Goal: Task Accomplishment & Management: Manage account settings

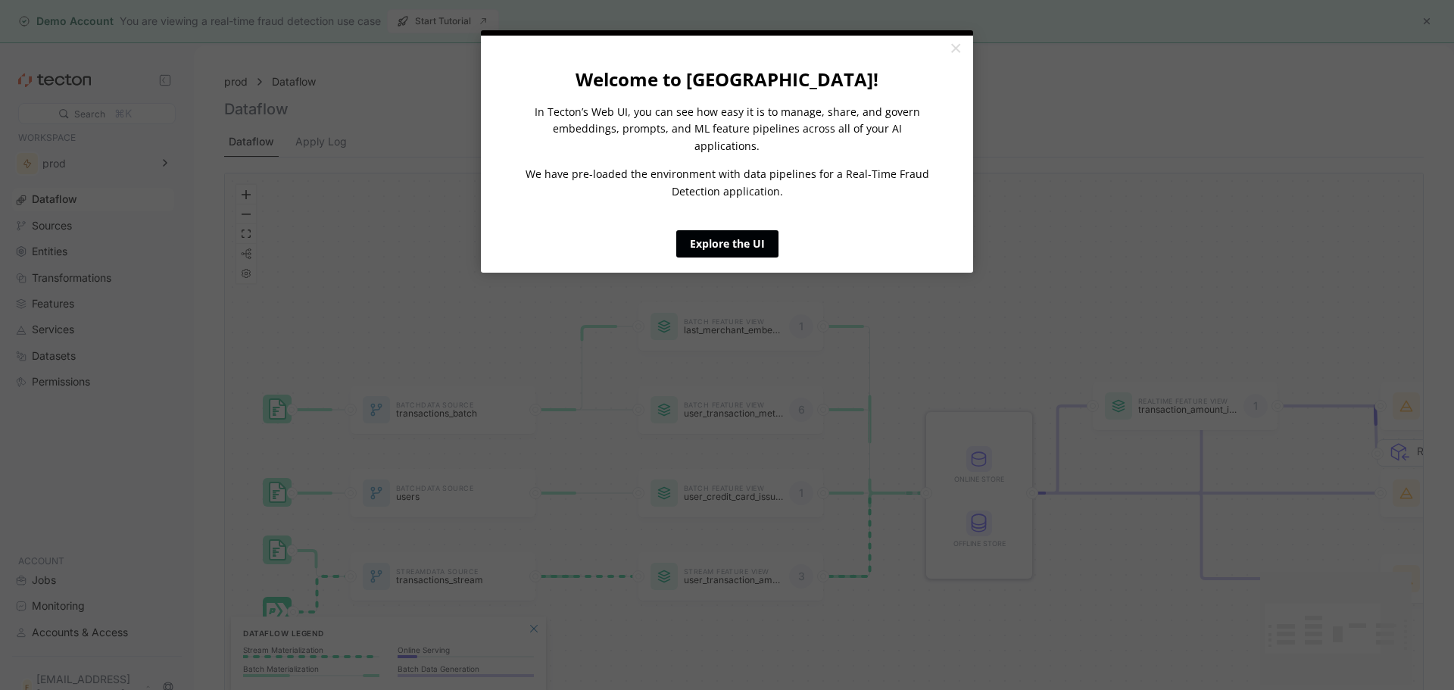
click at [755, 230] on link "Explore the UI" at bounding box center [727, 243] width 102 height 27
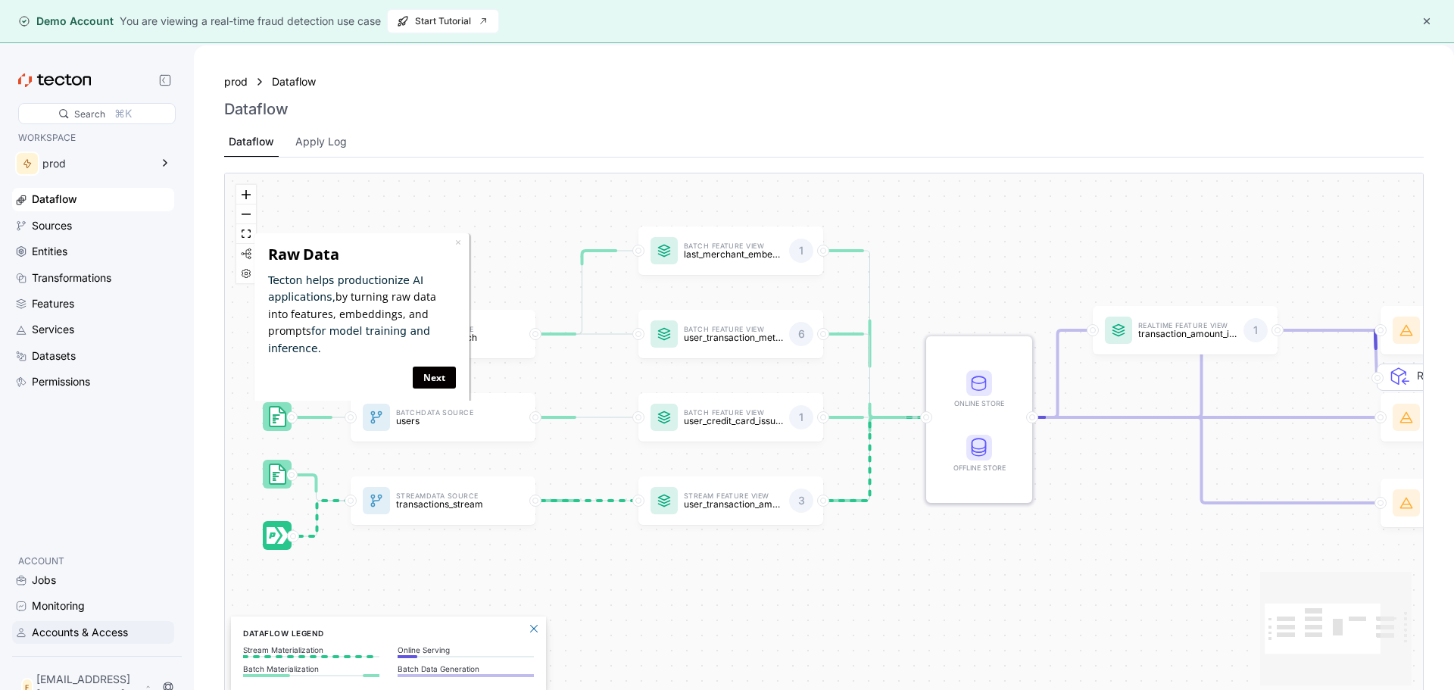
click at [114, 638] on div "Accounts & Access" at bounding box center [80, 632] width 96 height 17
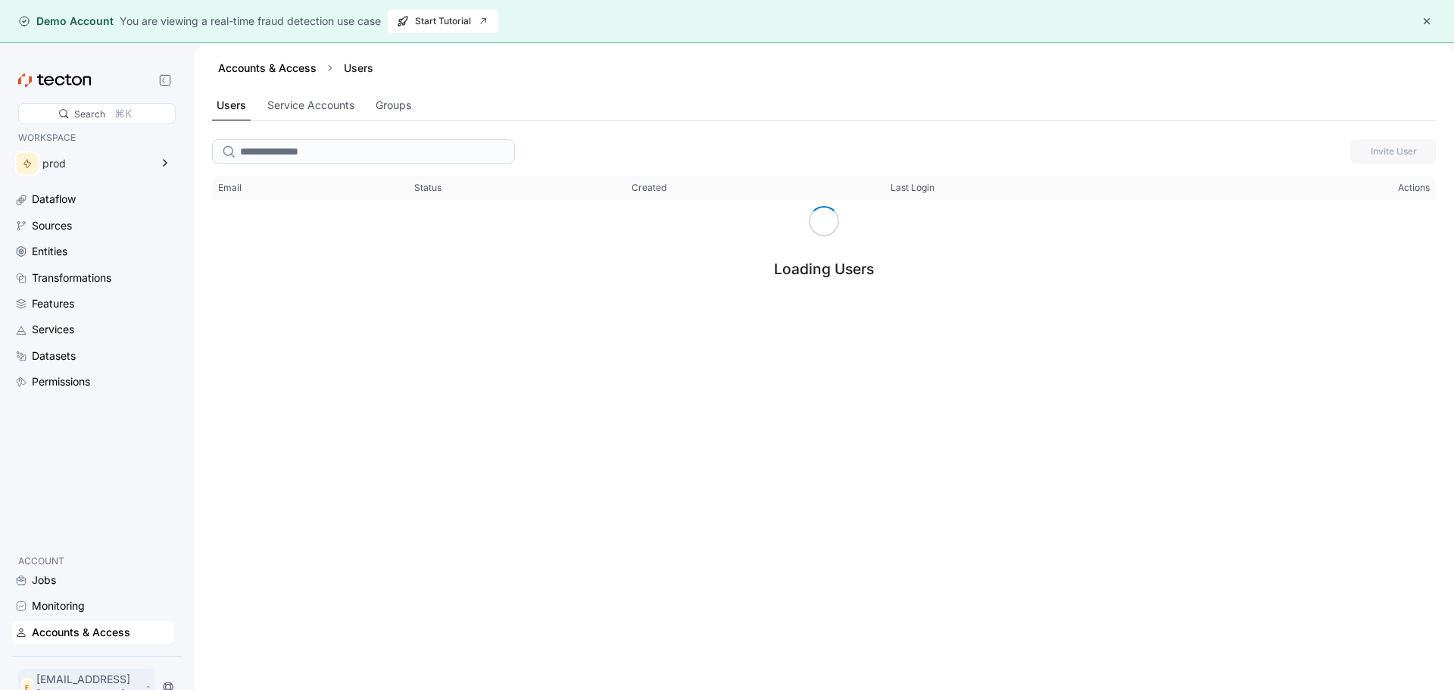
click at [105, 686] on p "[EMAIL_ADDRESS][DOMAIN_NAME]" at bounding box center [88, 687] width 105 height 30
click at [72, 625] on div "My Account" at bounding box center [76, 631] width 61 height 15
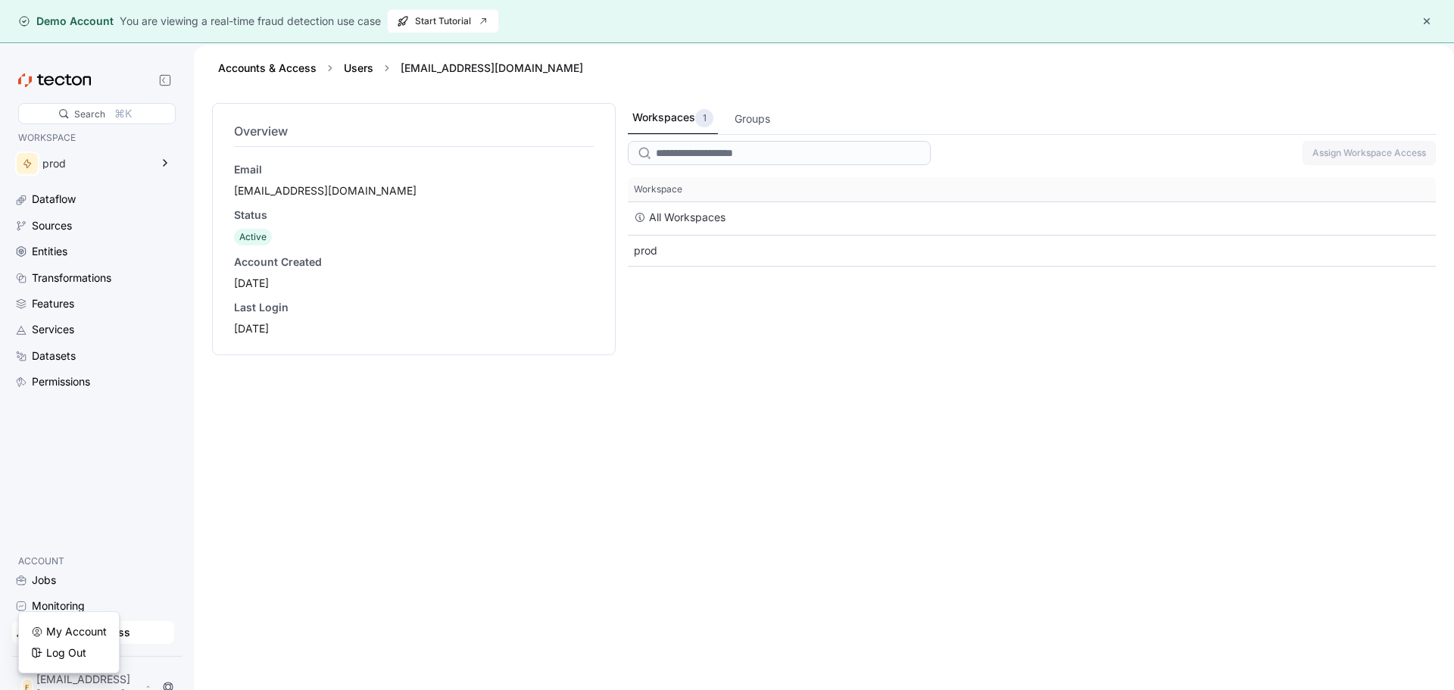
click at [280, 280] on div "[DATE]" at bounding box center [414, 283] width 360 height 15
click at [281, 225] on div "Status Active" at bounding box center [414, 227] width 360 height 38
click at [279, 202] on div "Email [EMAIL_ADDRESS][DOMAIN_NAME] Status Active Account Created [DATE] Last Lo…" at bounding box center [414, 249] width 360 height 174
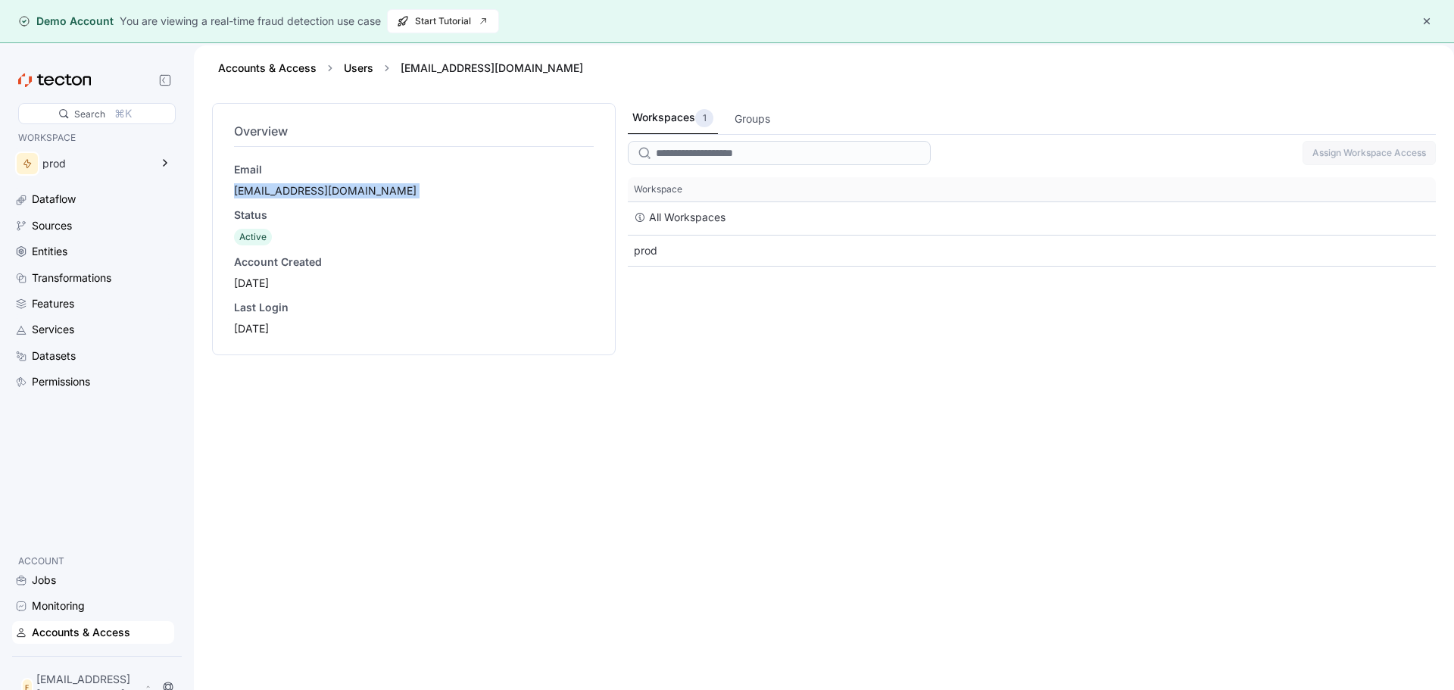
click at [279, 202] on div "Email [EMAIL_ADDRESS][DOMAIN_NAME] Status Active Account Created [DATE] Last Lo…" at bounding box center [414, 249] width 360 height 174
click at [757, 137] on div at bounding box center [779, 153] width 303 height 36
click at [754, 150] on input "search" at bounding box center [779, 153] width 303 height 24
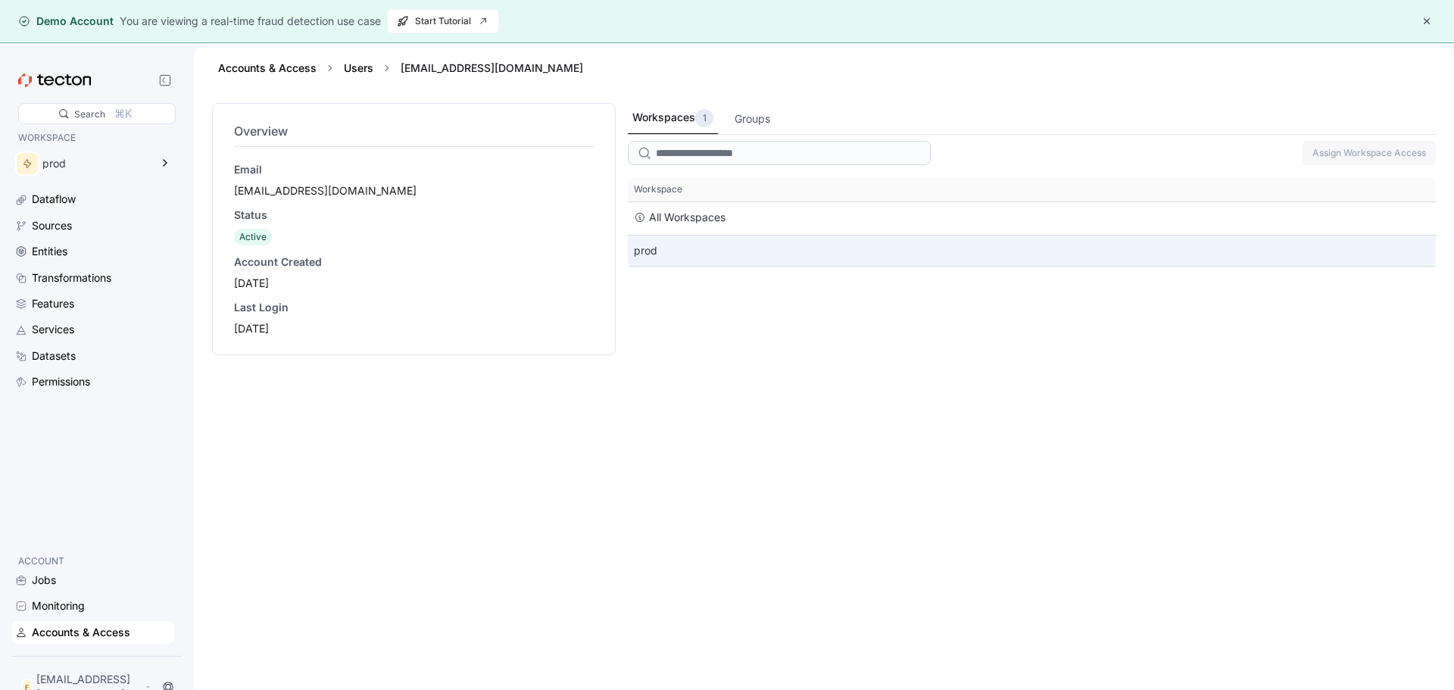
click at [748, 256] on div "prod" at bounding box center [1032, 251] width 808 height 30
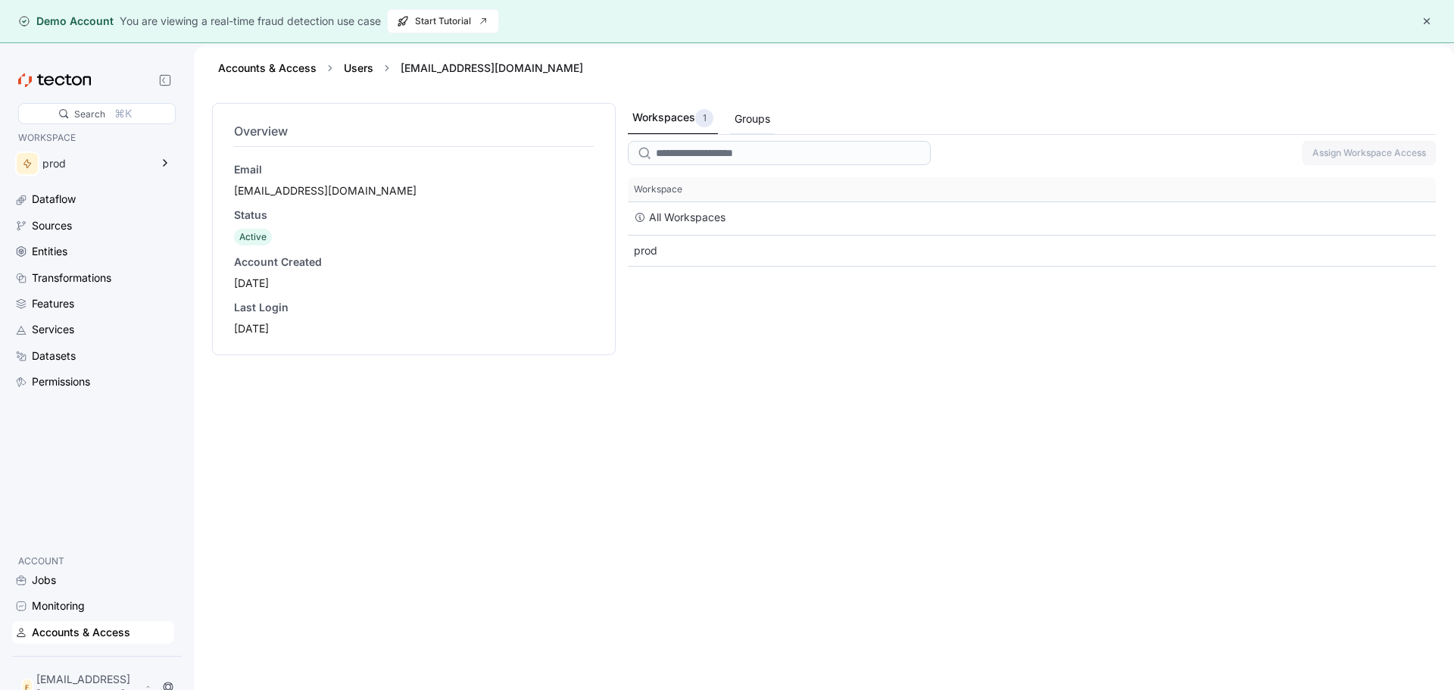
click at [748, 120] on div "Groups" at bounding box center [753, 119] width 36 height 17
click at [50, 587] on div "Jobs" at bounding box center [44, 580] width 24 height 17
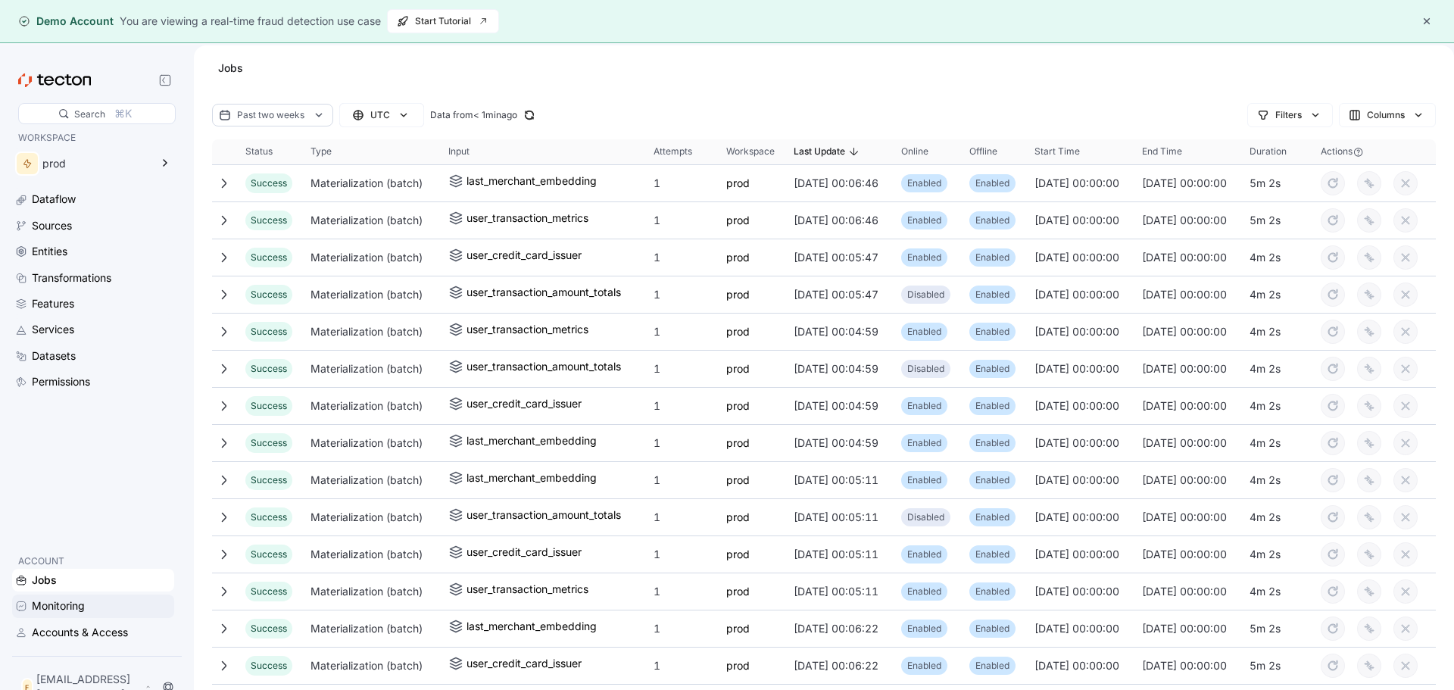
click at [61, 614] on div "Monitoring" at bounding box center [58, 606] width 53 height 17
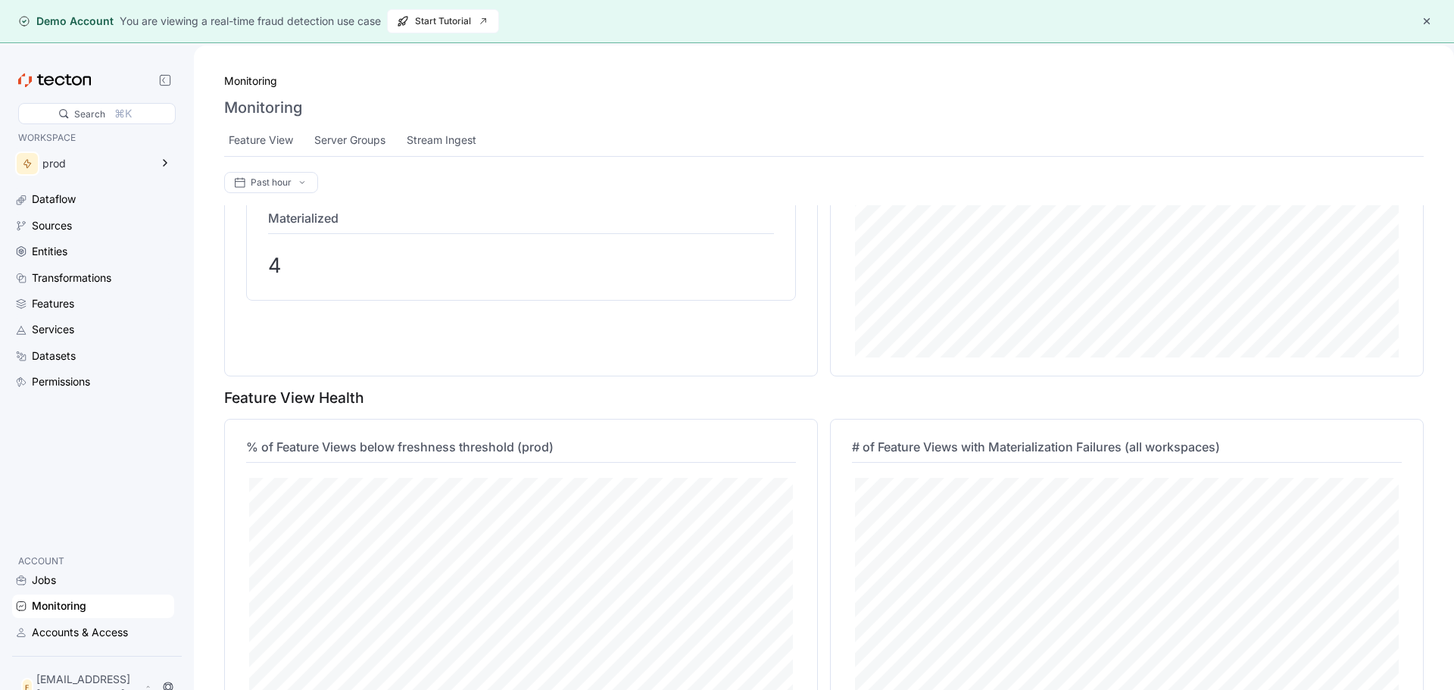
scroll to position [523, 0]
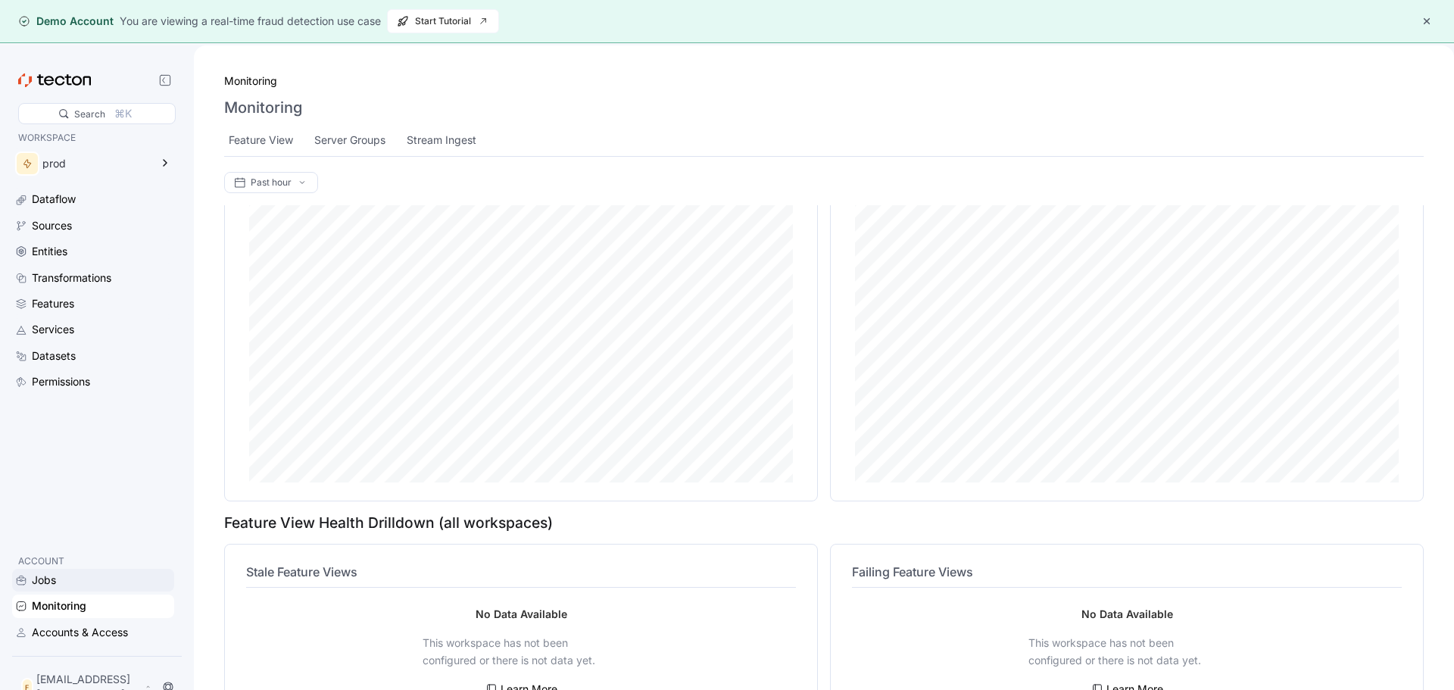
click at [77, 592] on div "Jobs" at bounding box center [93, 580] width 162 height 23
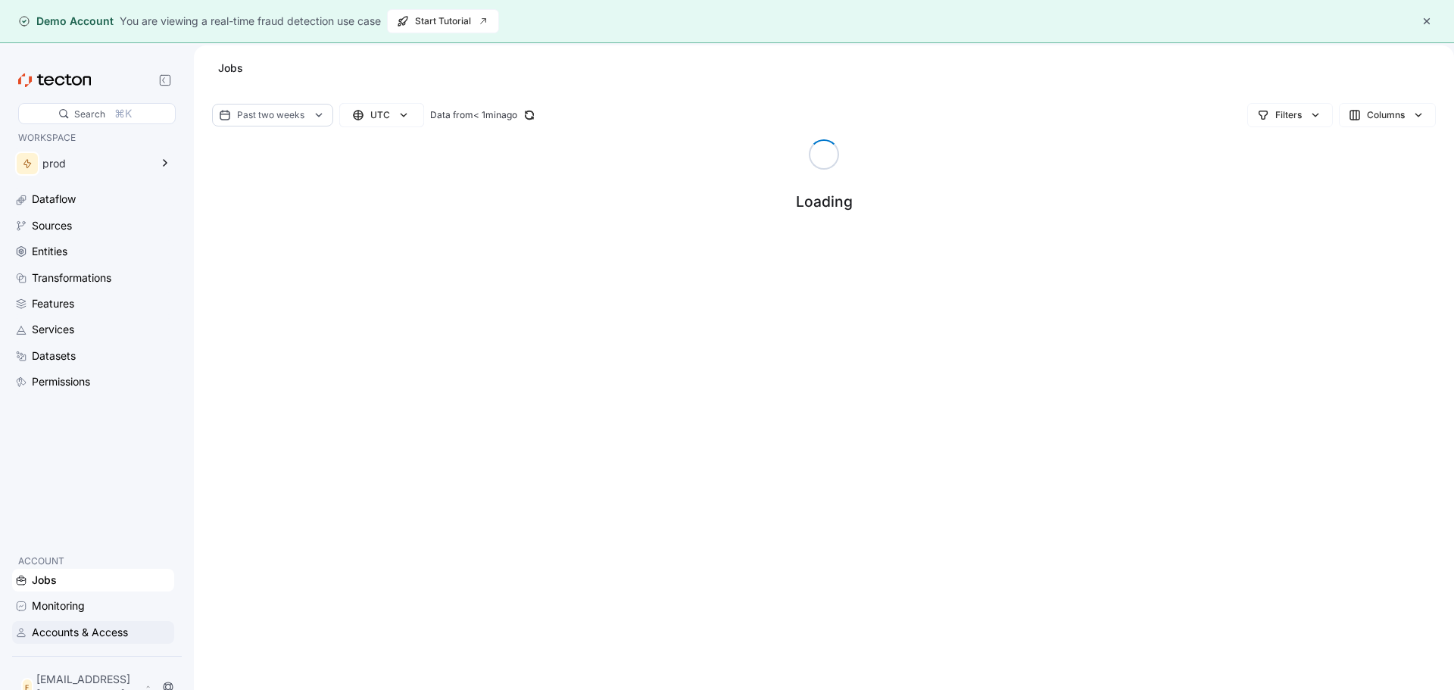
click at [75, 630] on div "Accounts & Access" at bounding box center [80, 632] width 96 height 17
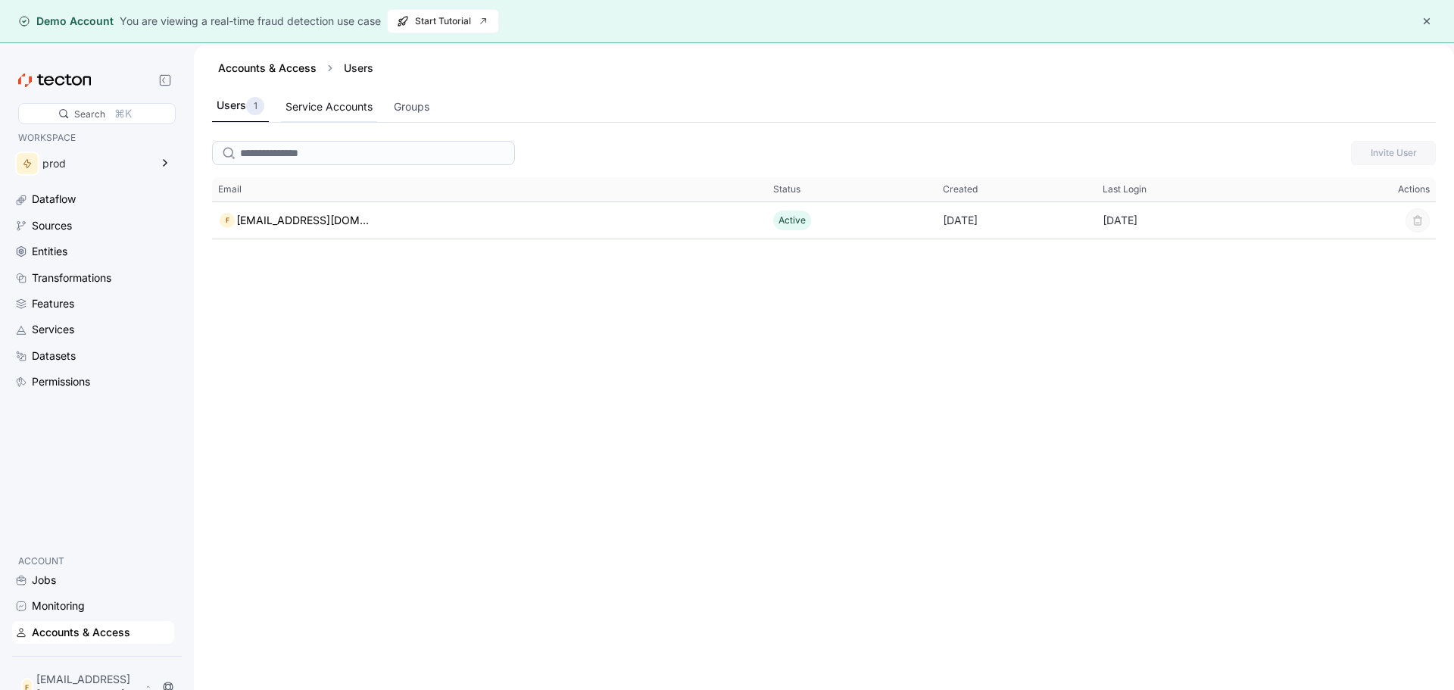
click at [319, 109] on div "Service Accounts" at bounding box center [329, 106] width 87 height 17
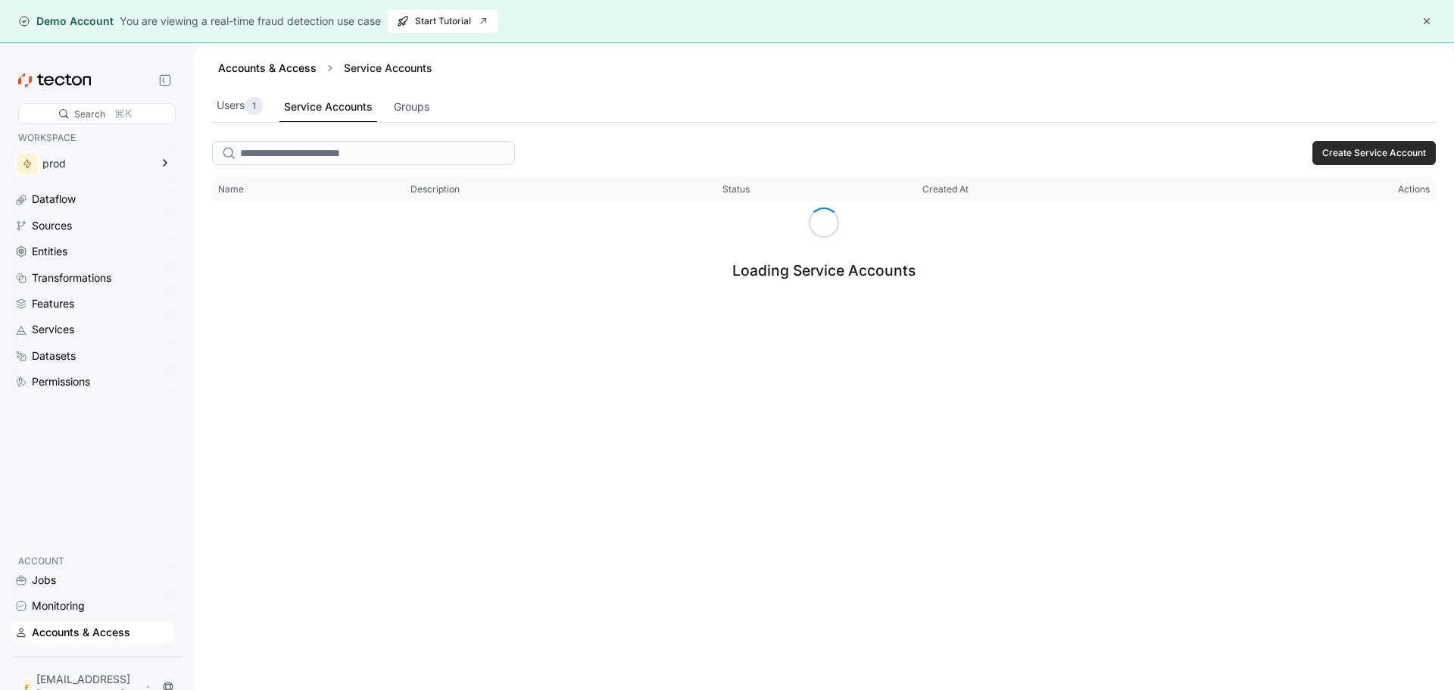
click at [1363, 155] on span "Create Service Account" at bounding box center [1375, 153] width 104 height 23
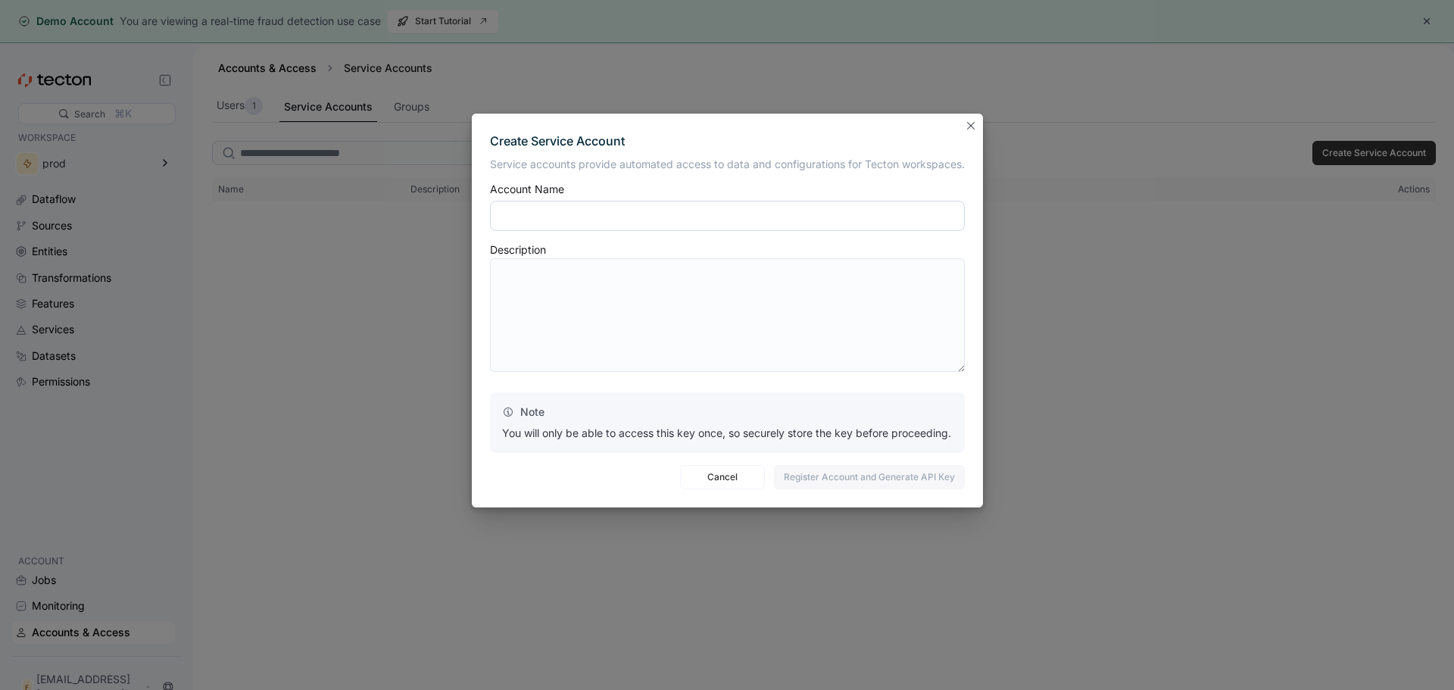
click at [579, 226] on input "text" at bounding box center [727, 216] width 475 height 30
type input "*****"
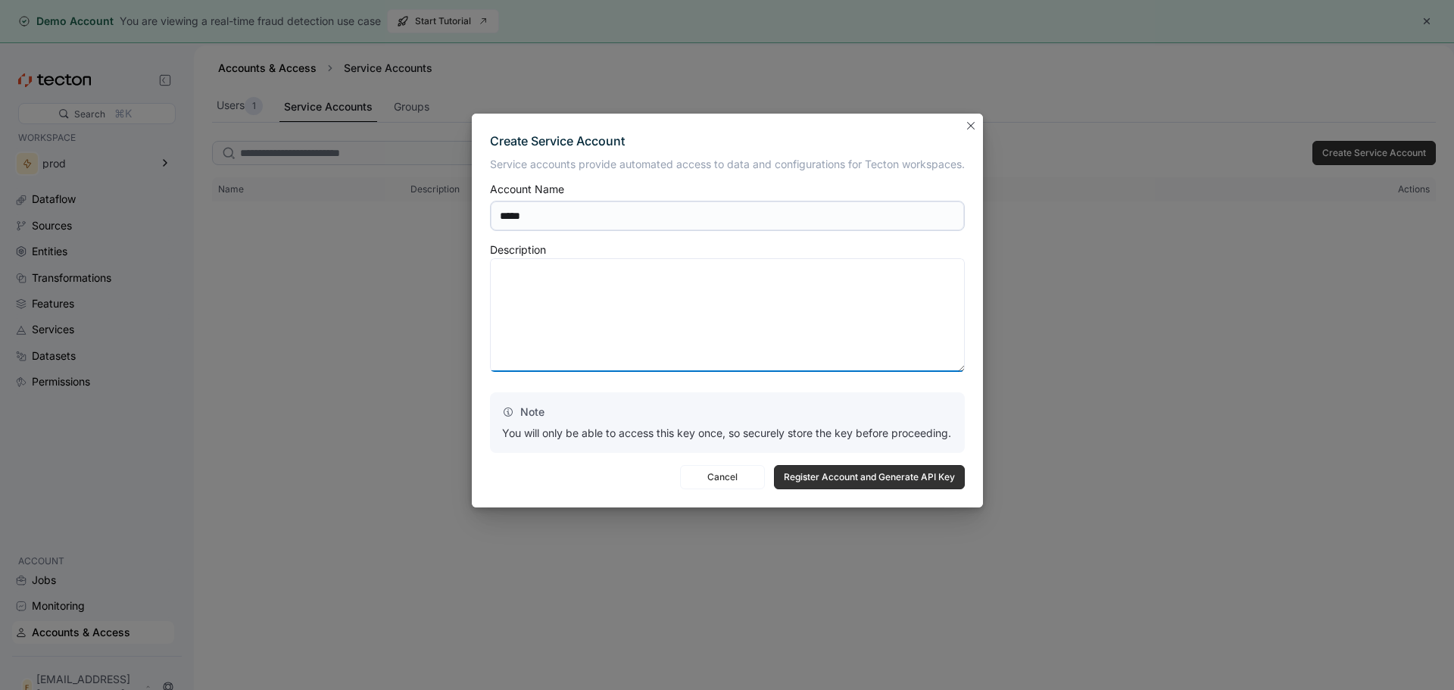
click at [620, 290] on textarea at bounding box center [727, 315] width 475 height 114
paste textarea "*****"
click at [906, 478] on span "Register Account and Generate API Key" at bounding box center [869, 477] width 171 height 23
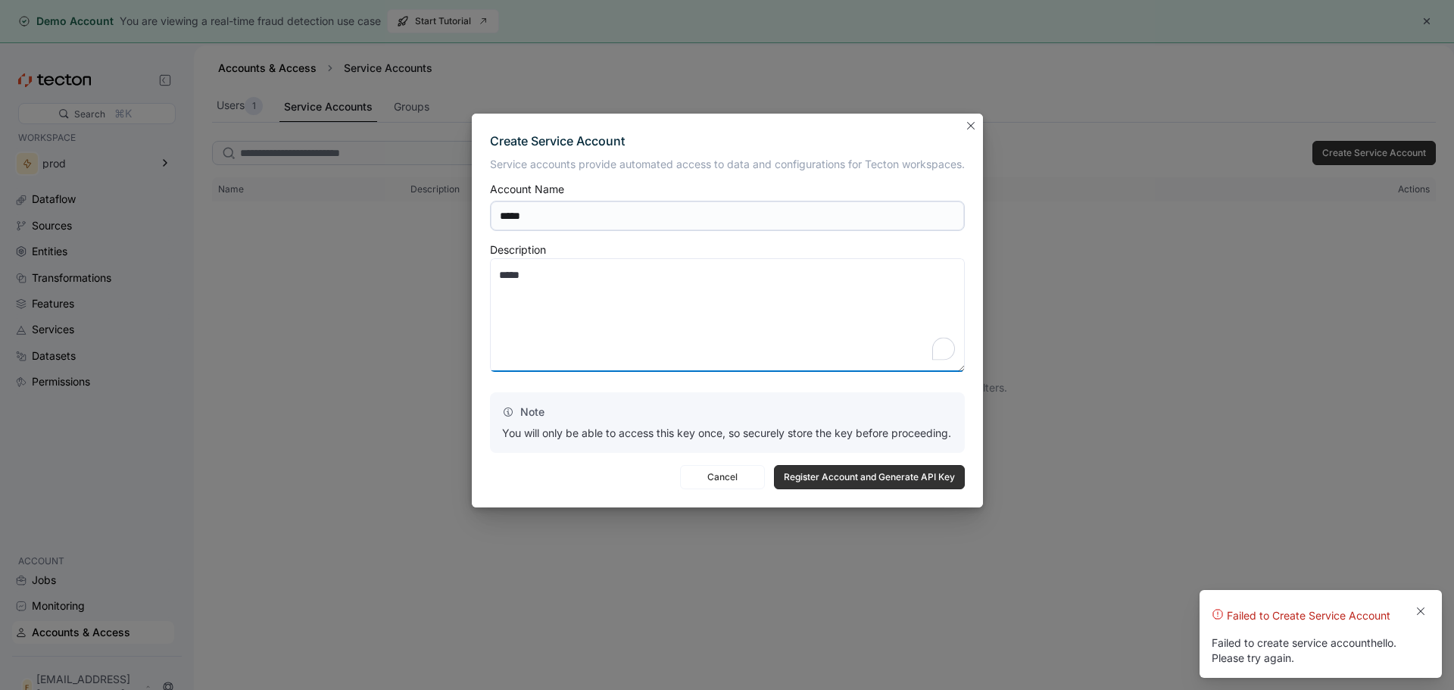
click at [645, 295] on textarea "*****" at bounding box center [727, 315] width 475 height 114
paste textarea "*****"
type textarea "**********"
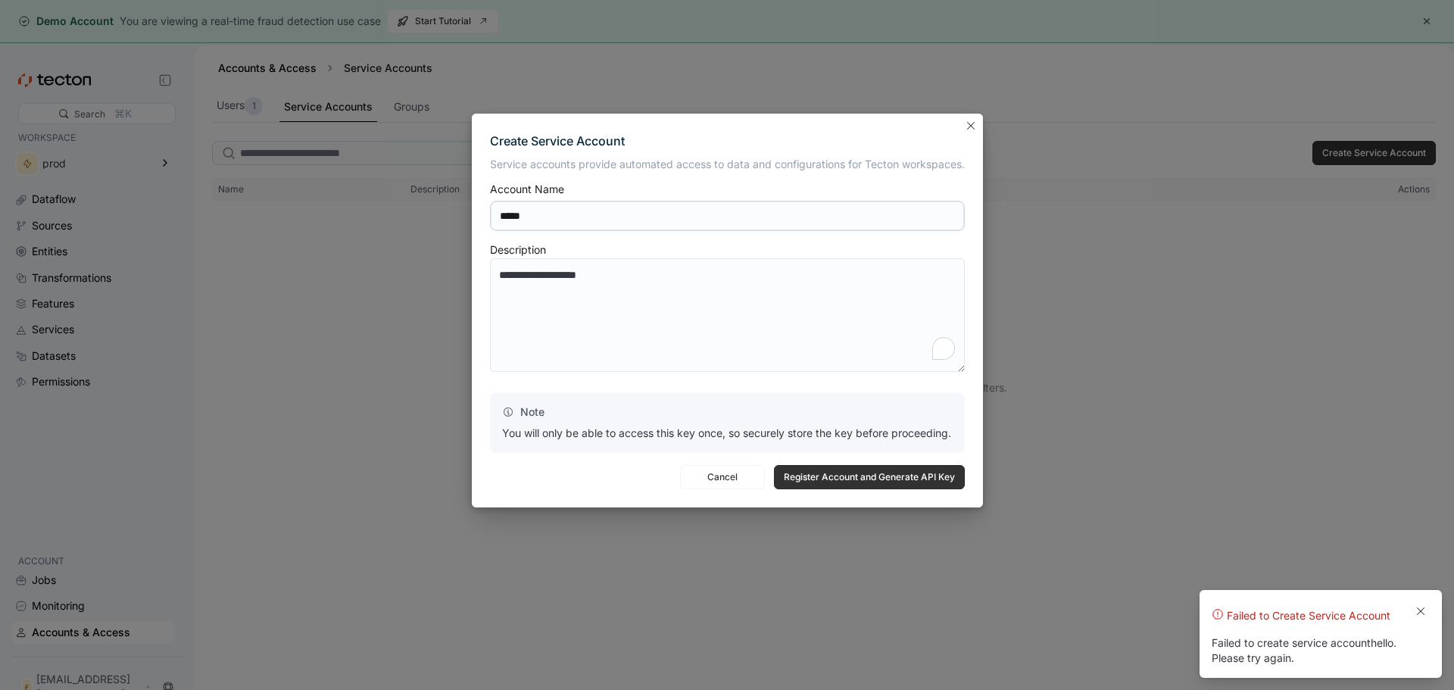
click at [795, 451] on div "Note You will only be able to access this key once, so securely store the key b…" at bounding box center [727, 422] width 475 height 61
click at [822, 496] on div "**********" at bounding box center [727, 311] width 511 height 395
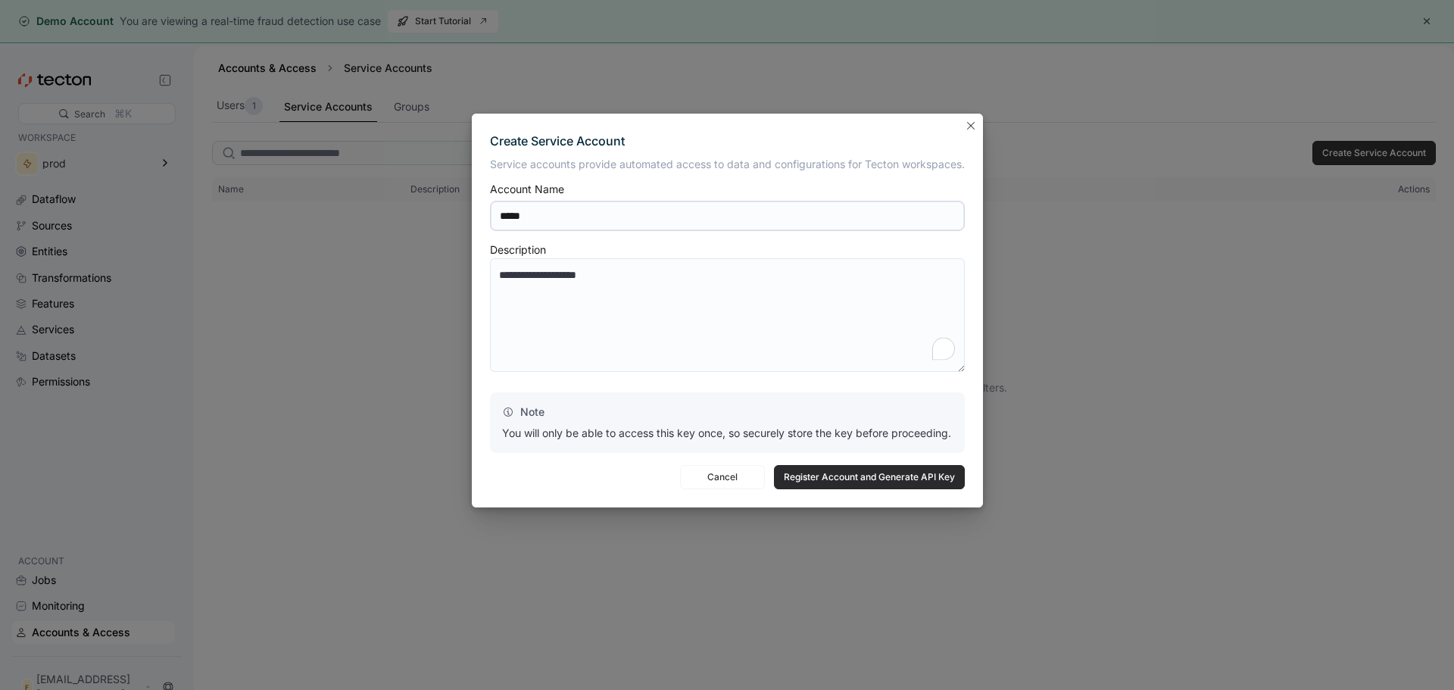
click at [820, 484] on span "Register Account and Generate API Key" at bounding box center [869, 477] width 171 height 23
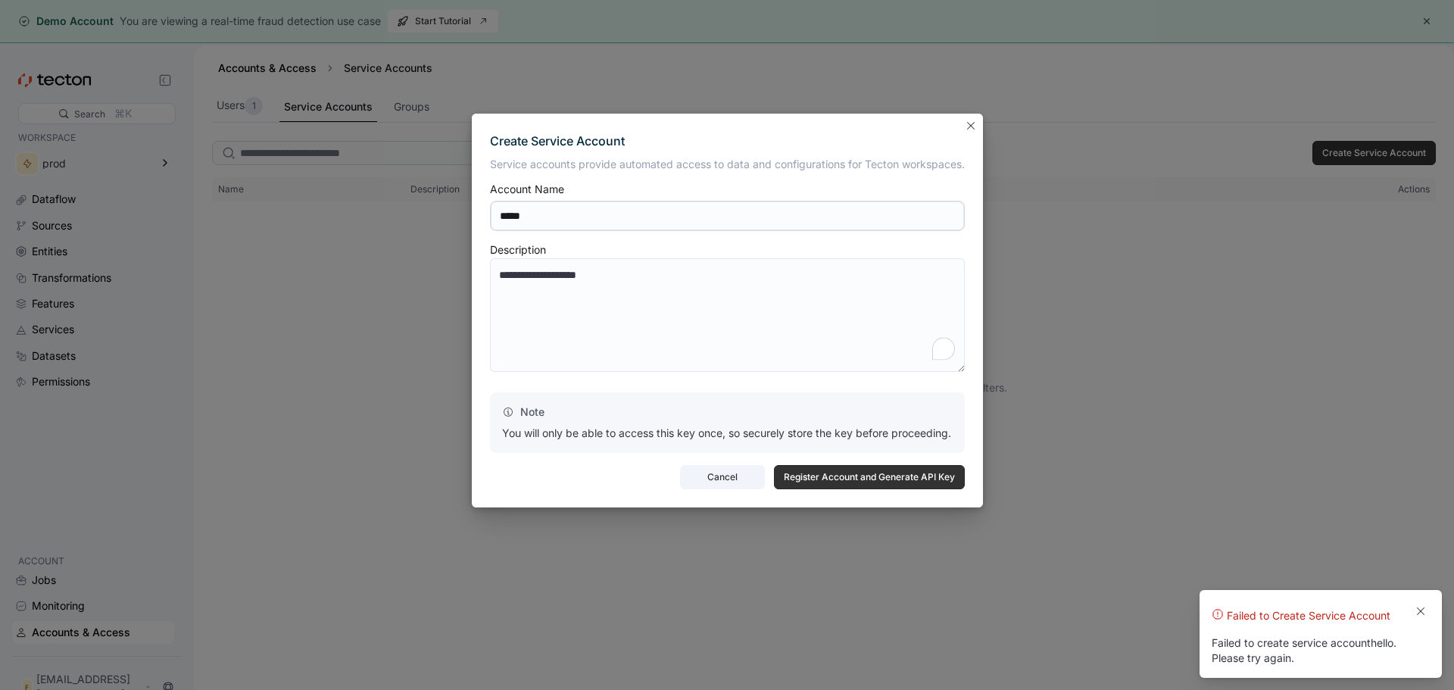
click at [718, 479] on span "Cancel" at bounding box center [722, 477] width 65 height 23
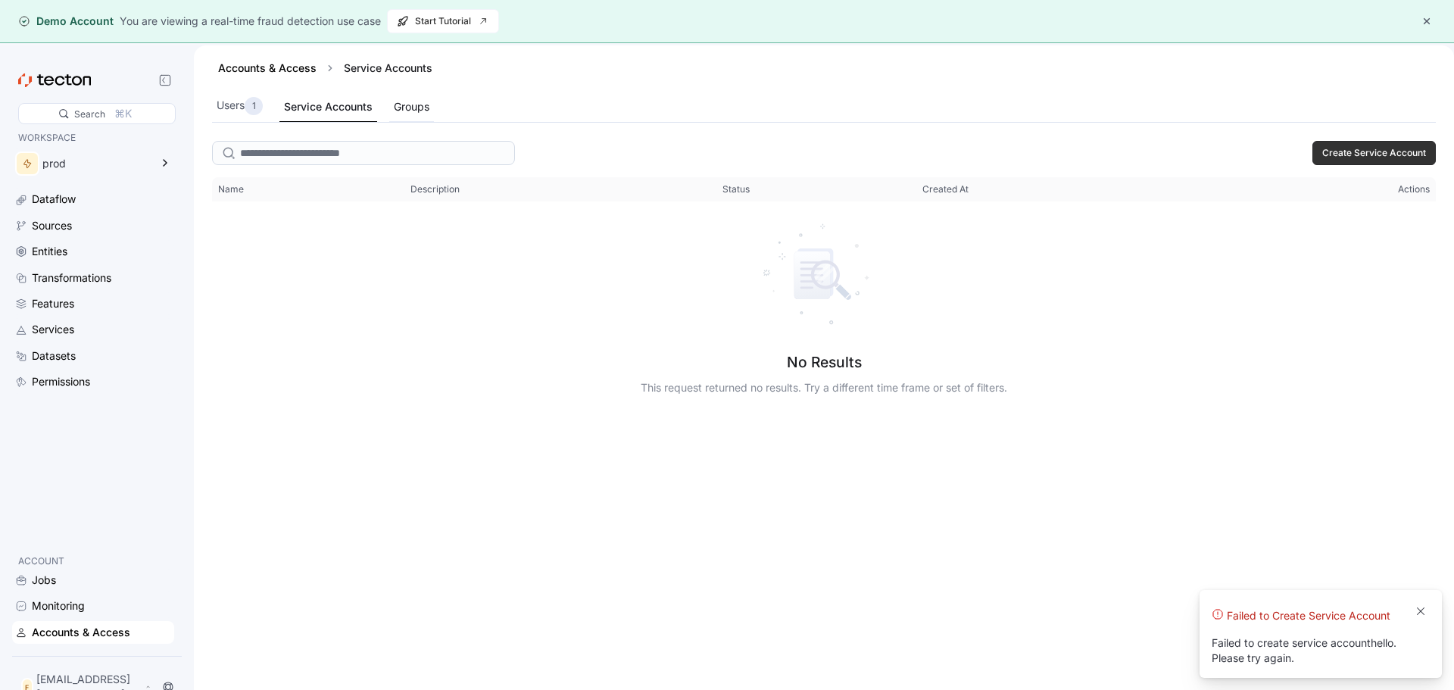
click at [426, 117] on div "Groups" at bounding box center [411, 107] width 45 height 30
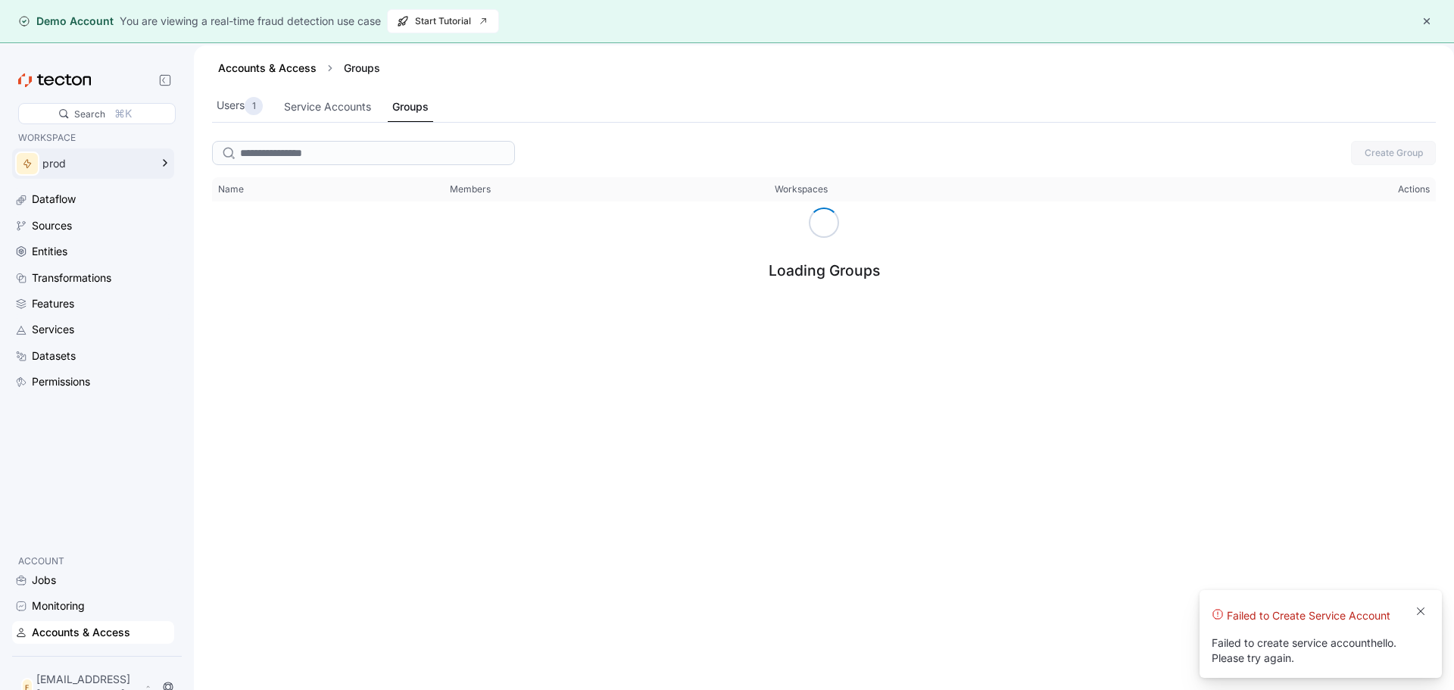
click at [171, 164] on icon at bounding box center [165, 163] width 18 height 18
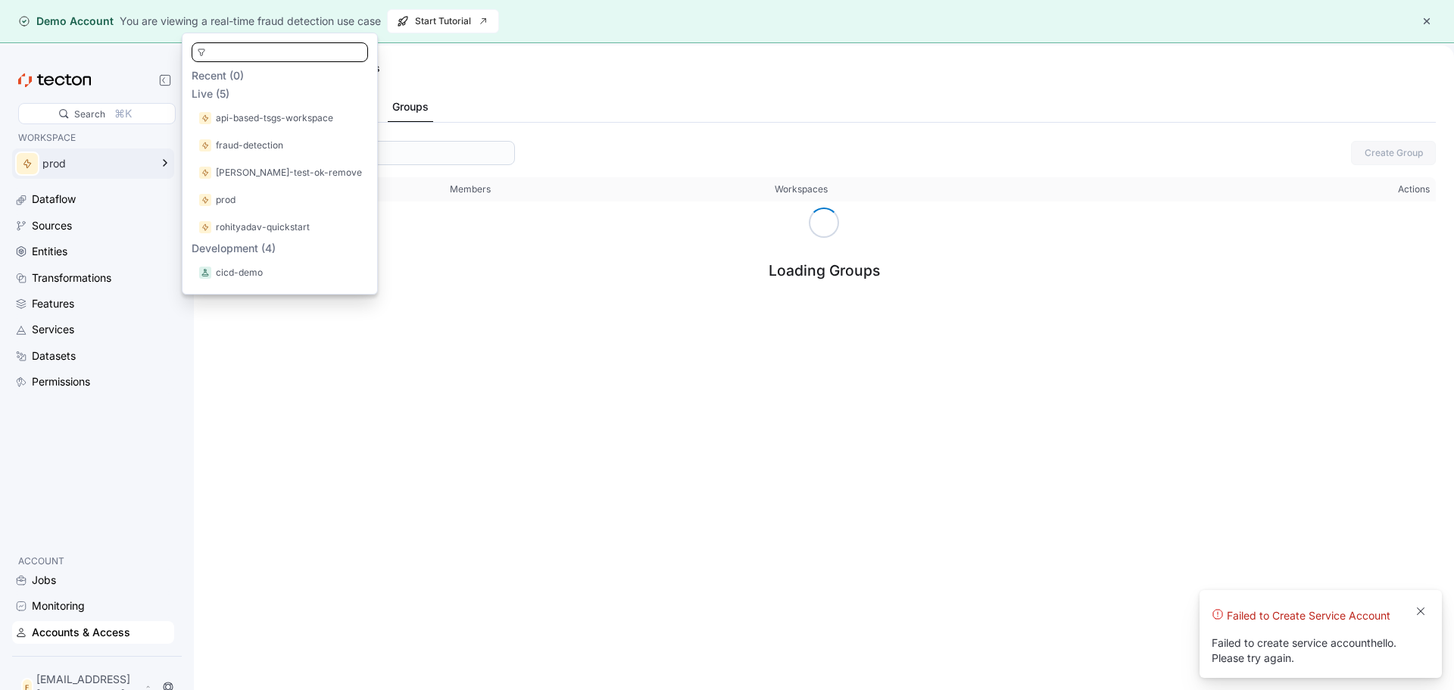
click at [134, 487] on div "WORKSPACE prod Dataflow Sources Entities Transformations Features Services Data…" at bounding box center [93, 335] width 162 height 411
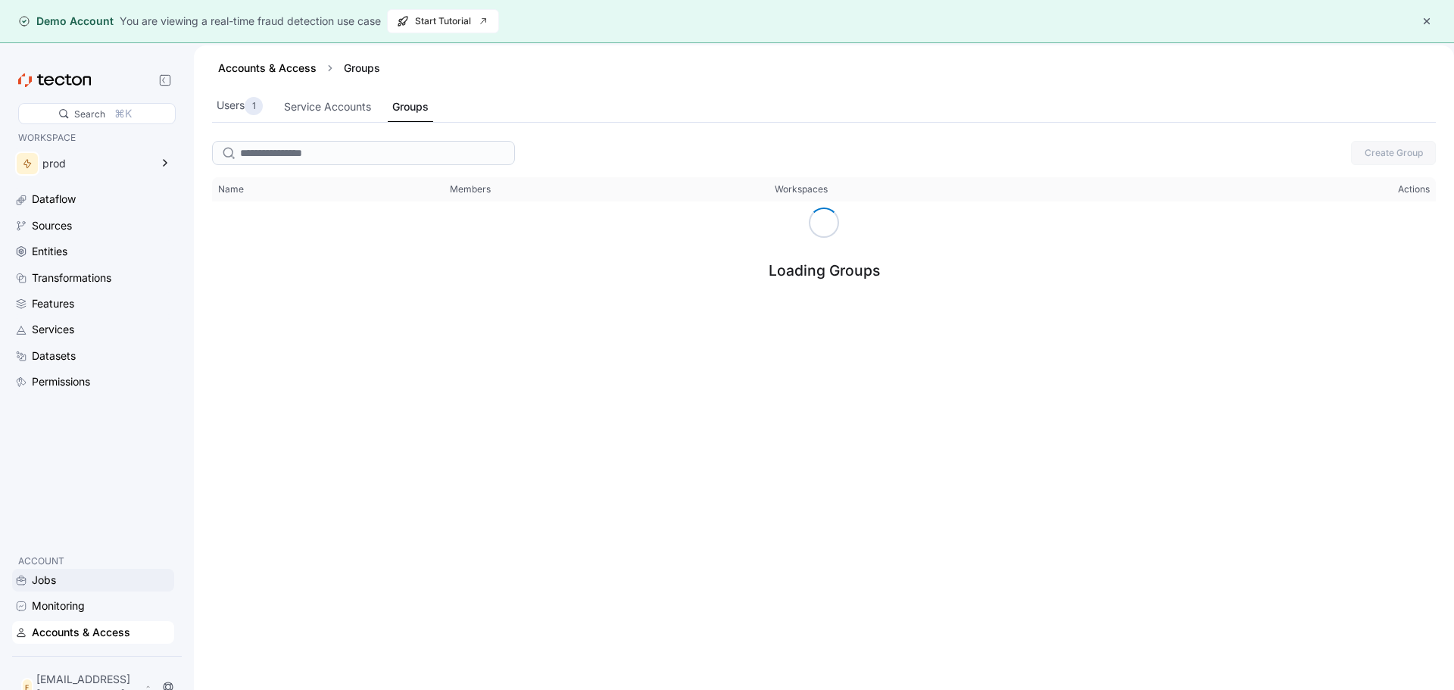
click at [78, 583] on div "Jobs" at bounding box center [101, 580] width 139 height 17
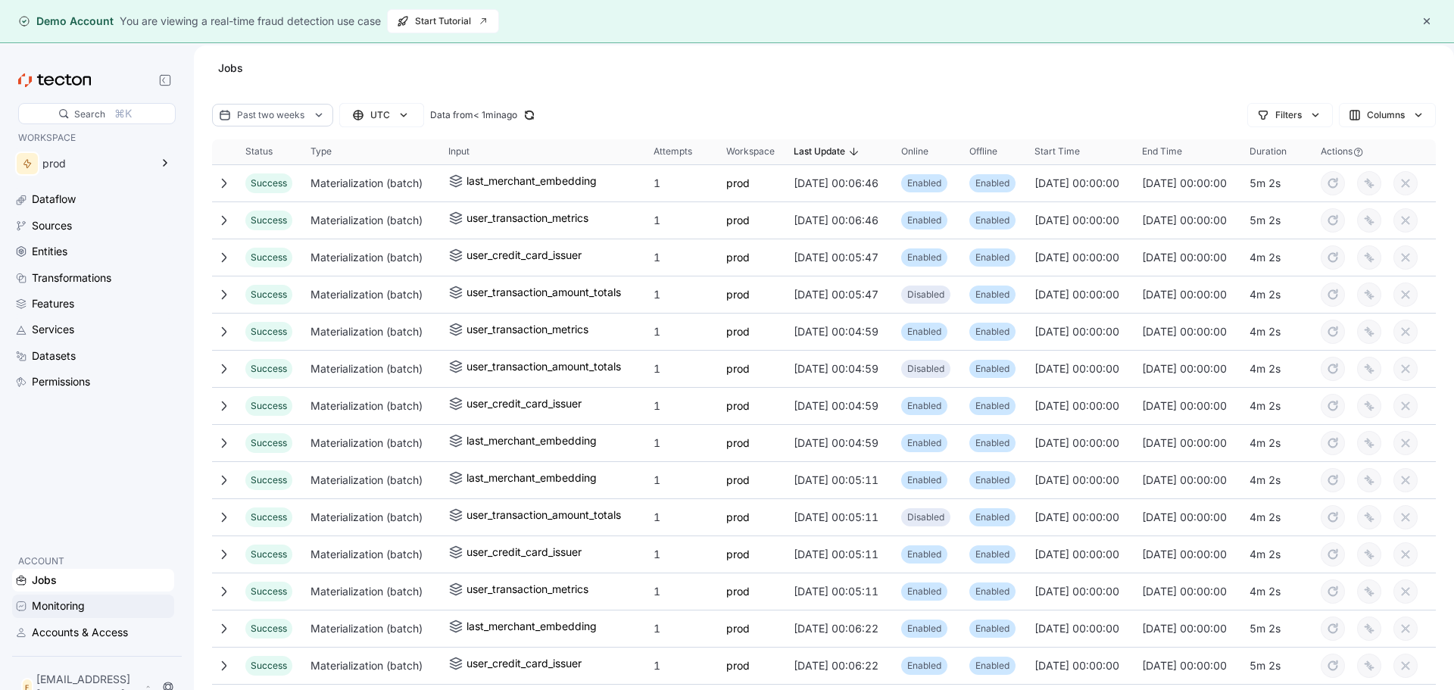
click at [105, 604] on div "Monitoring" at bounding box center [101, 606] width 139 height 17
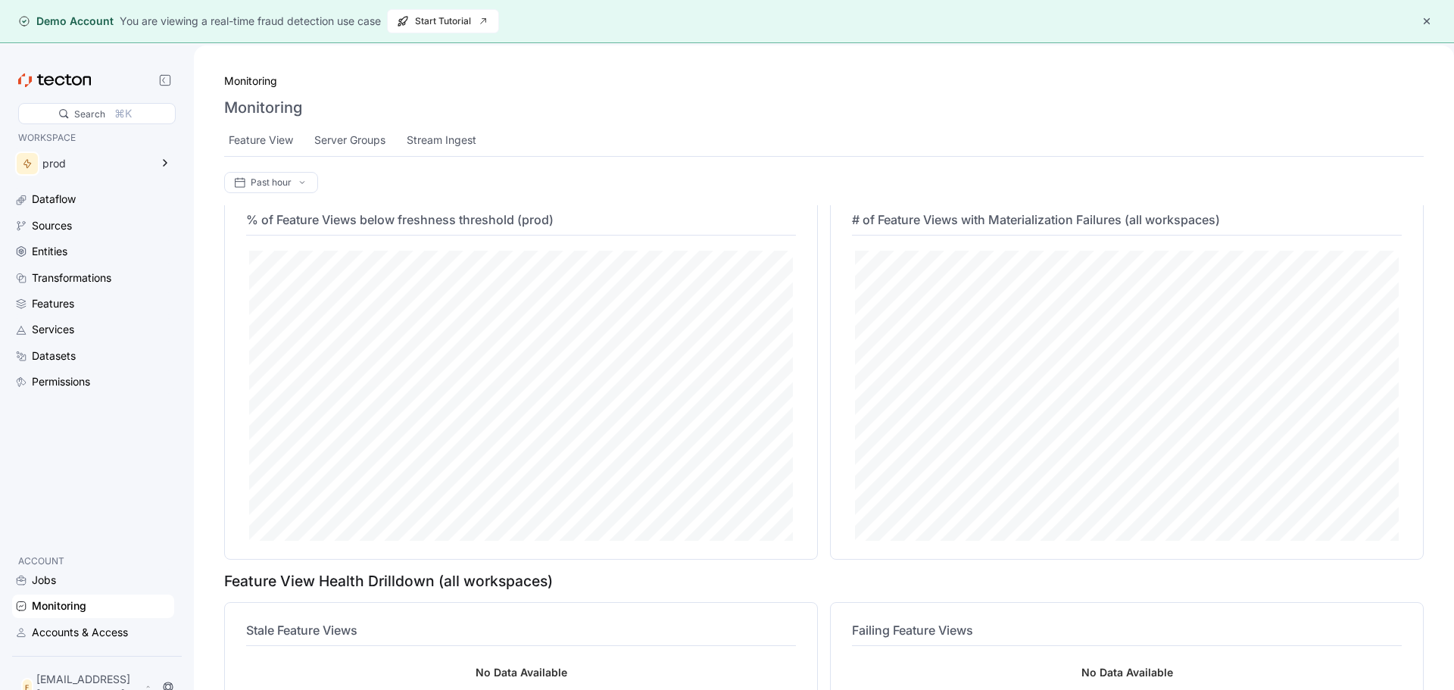
scroll to position [523, 0]
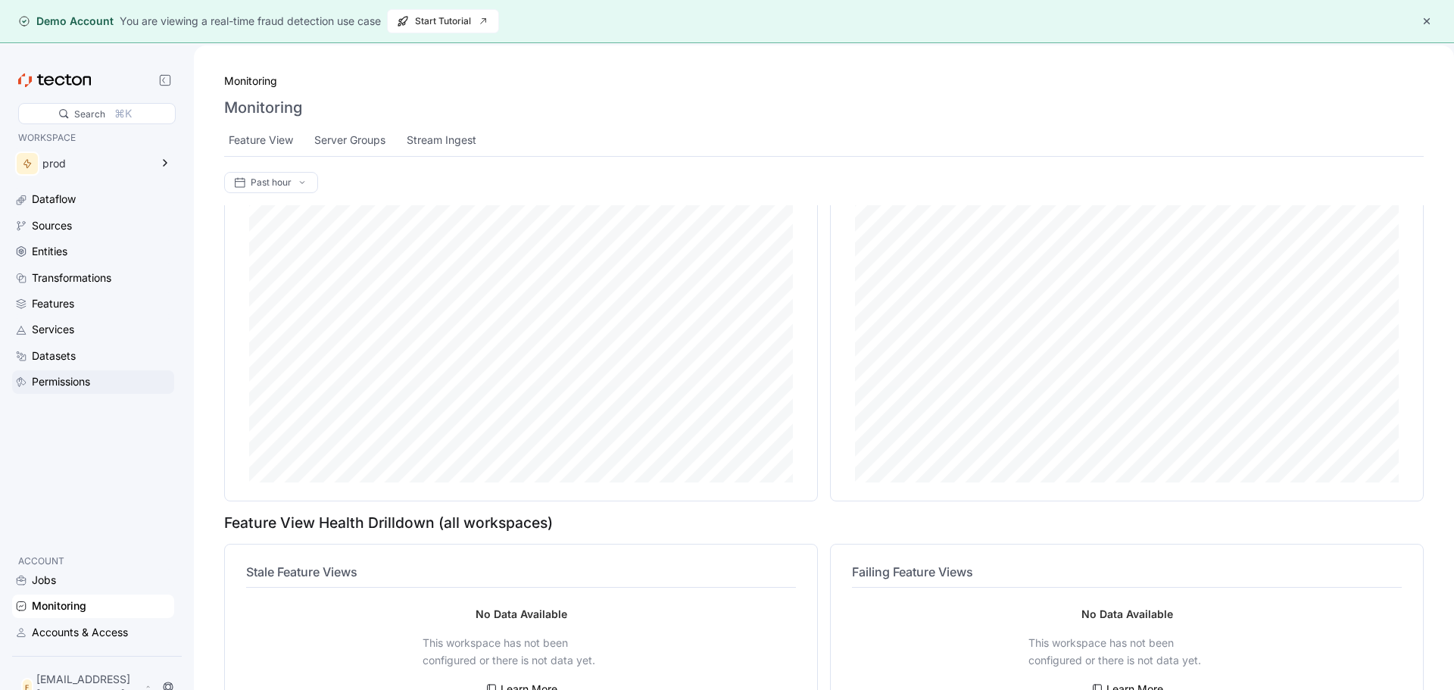
click at [78, 376] on div "Permissions" at bounding box center [61, 381] width 58 height 17
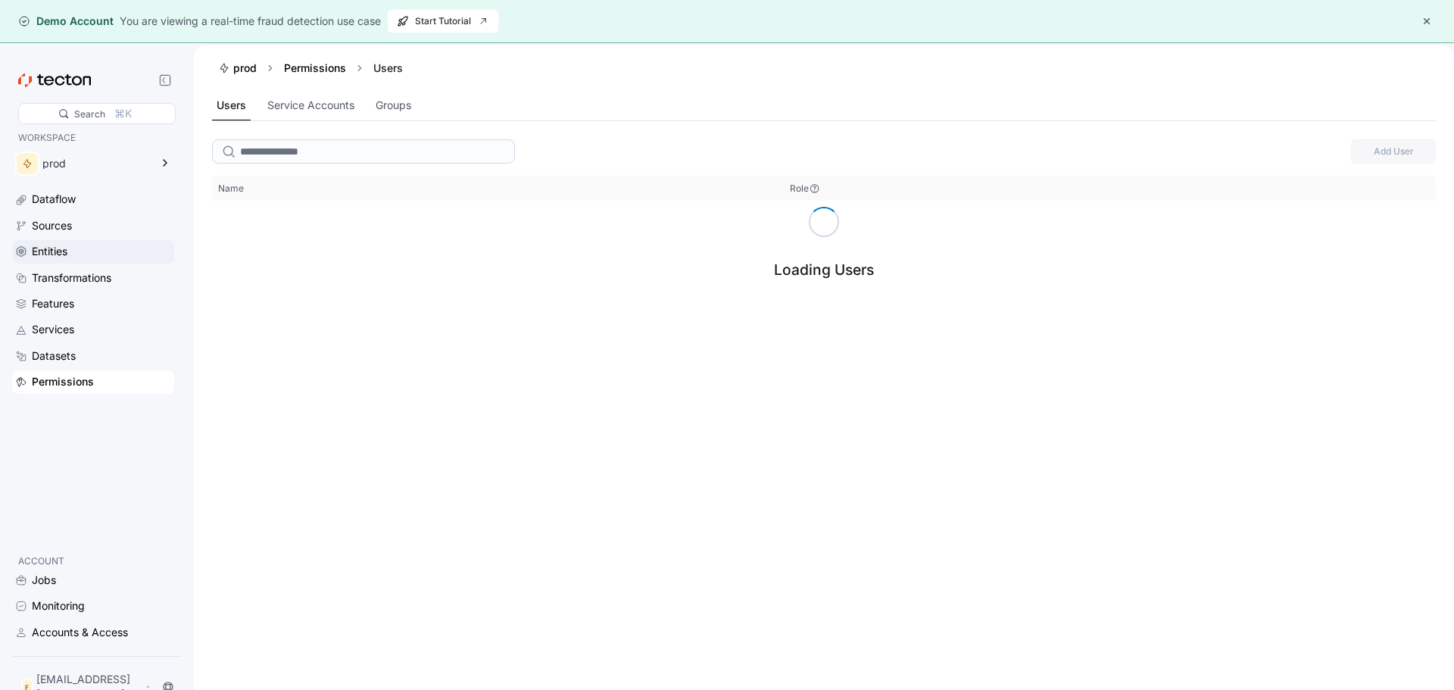
click at [88, 247] on div "Entities" at bounding box center [101, 251] width 139 height 17
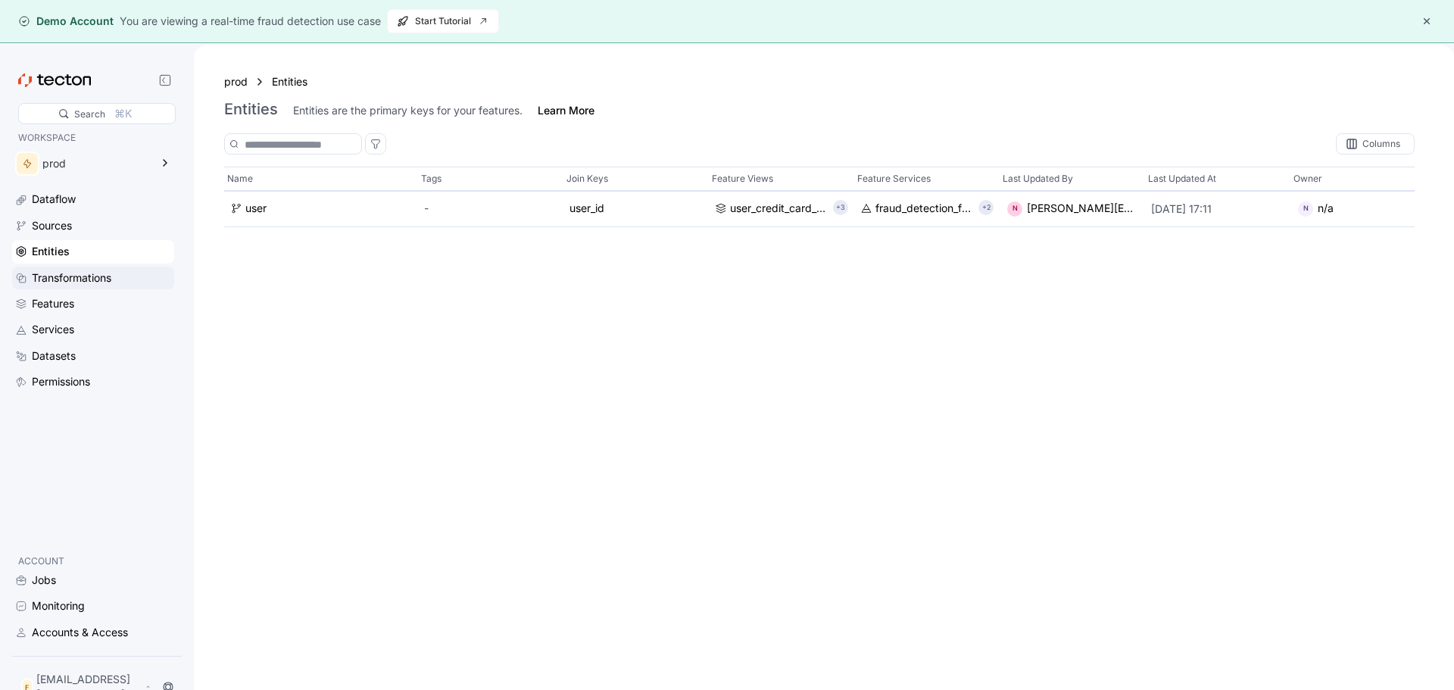
click at [89, 273] on div "Transformations" at bounding box center [72, 278] width 80 height 17
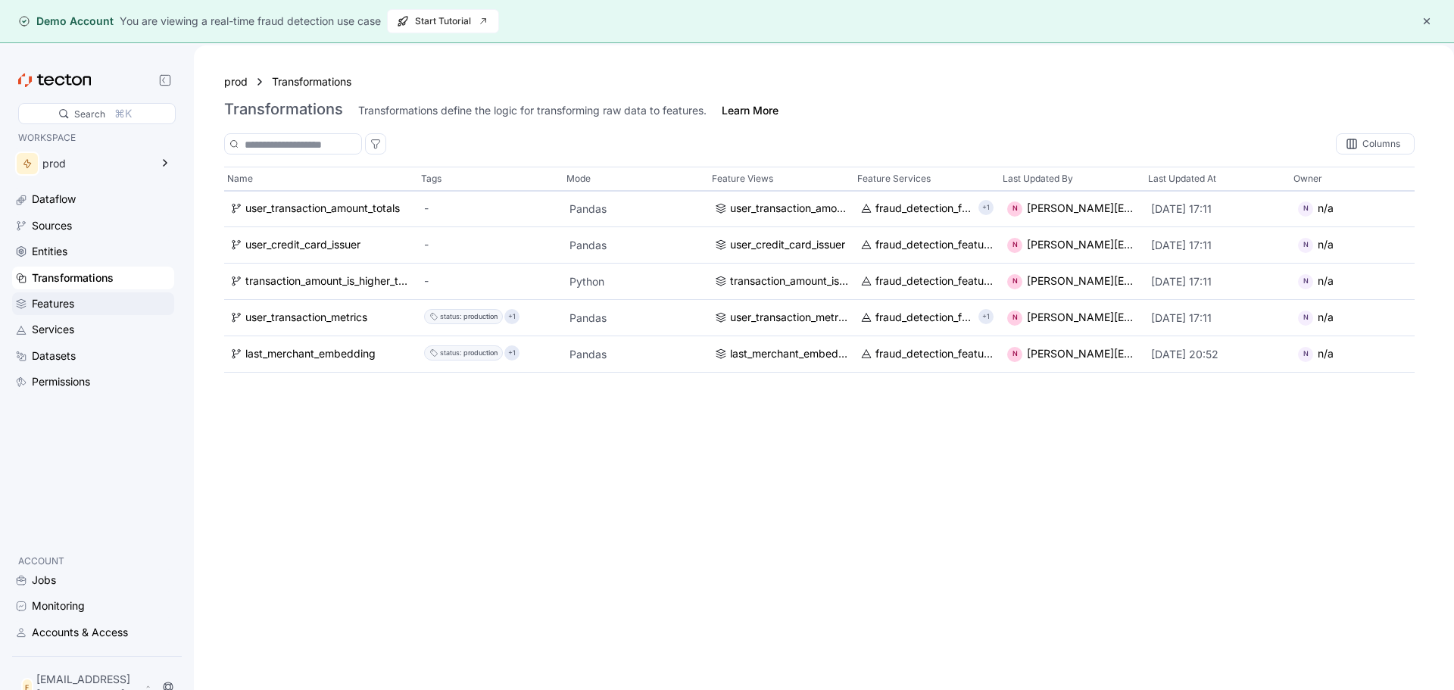
click at [87, 294] on div "Features" at bounding box center [93, 303] width 162 height 23
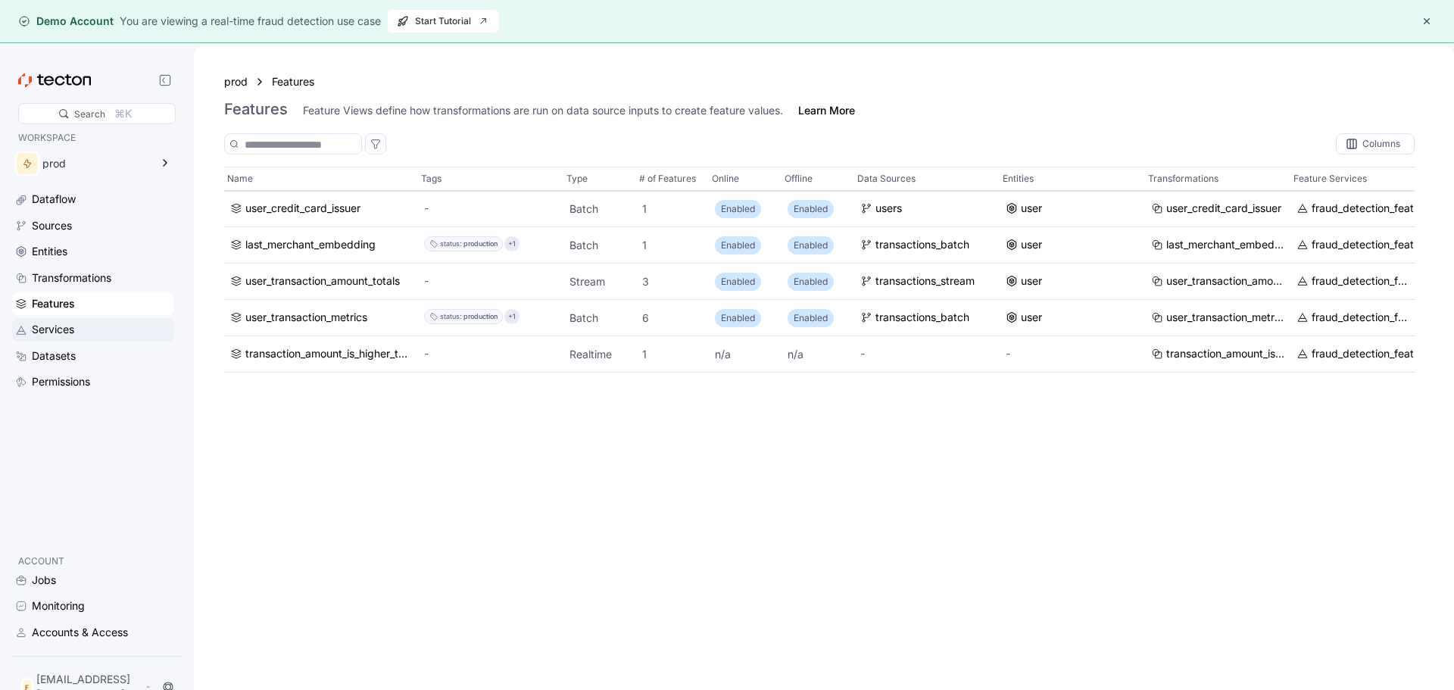
click at [92, 328] on div "Services" at bounding box center [101, 329] width 139 height 17
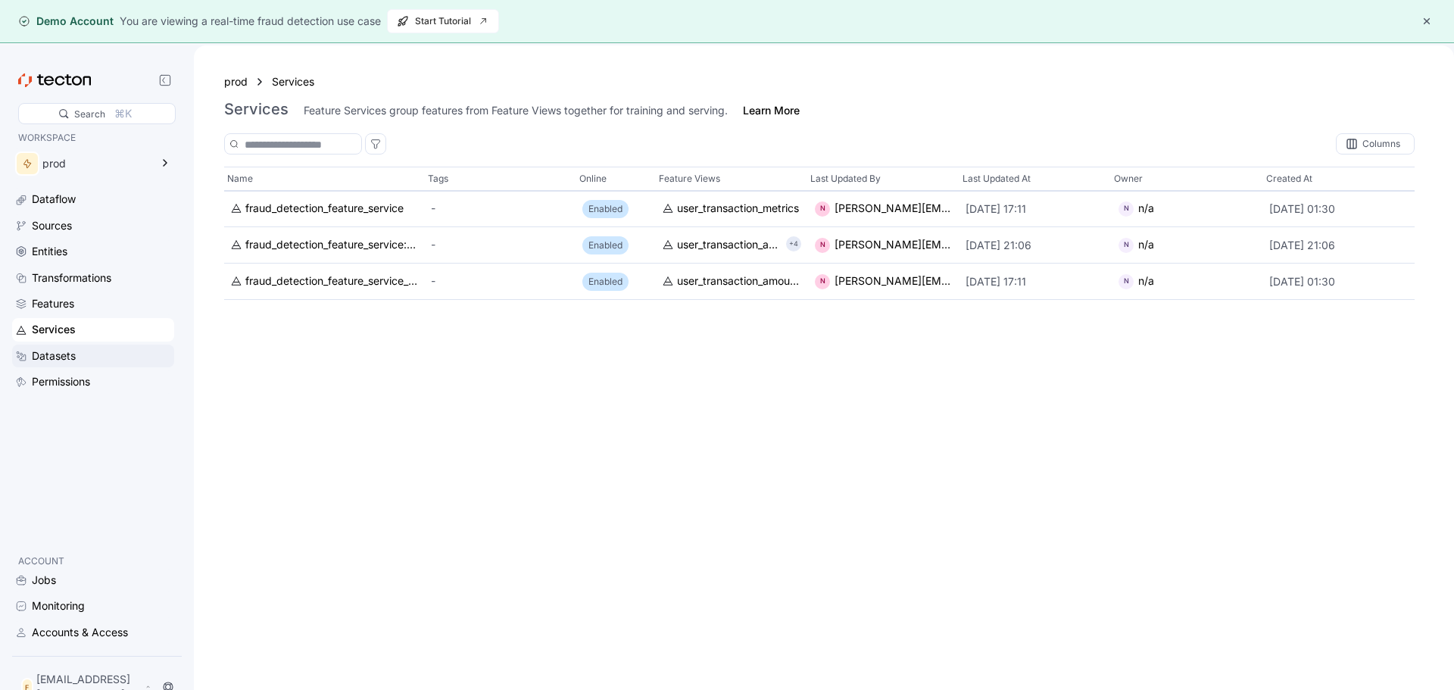
click at [88, 350] on div "Datasets" at bounding box center [101, 356] width 139 height 17
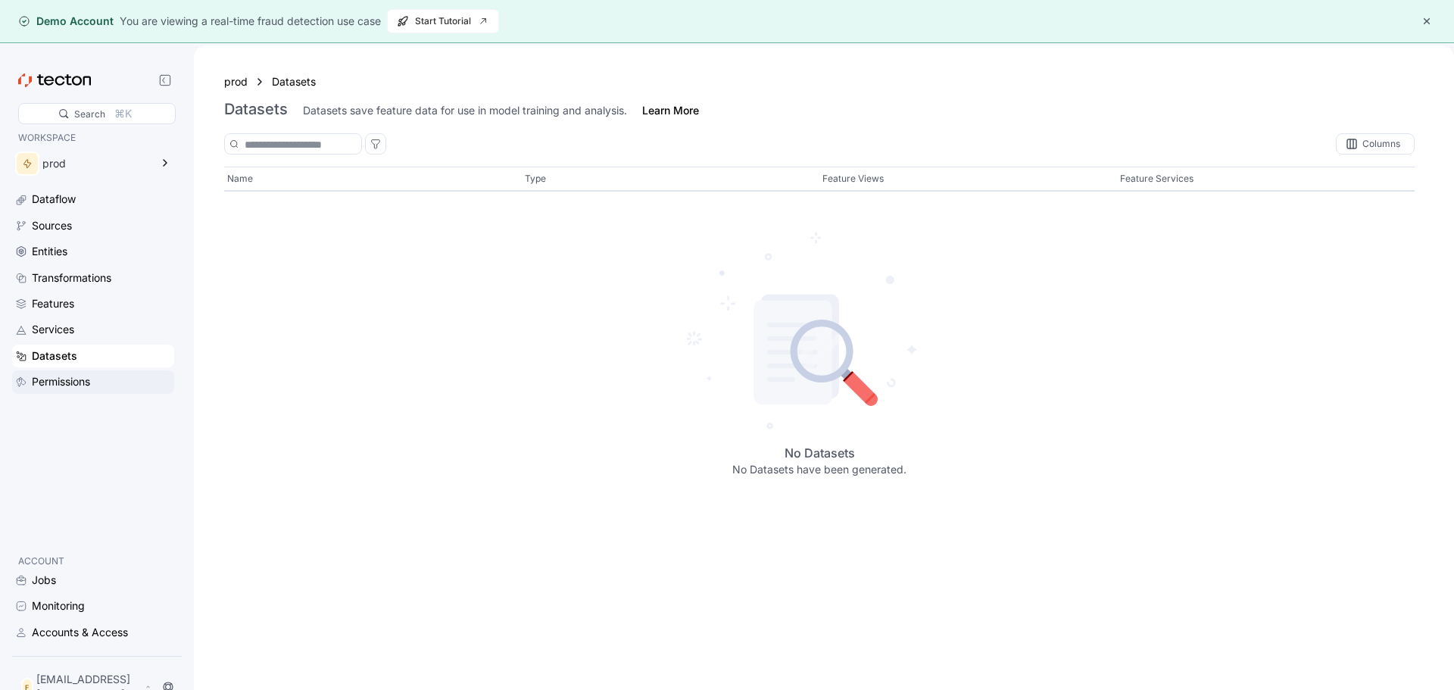
click at [90, 376] on div "Permissions" at bounding box center [61, 381] width 58 height 17
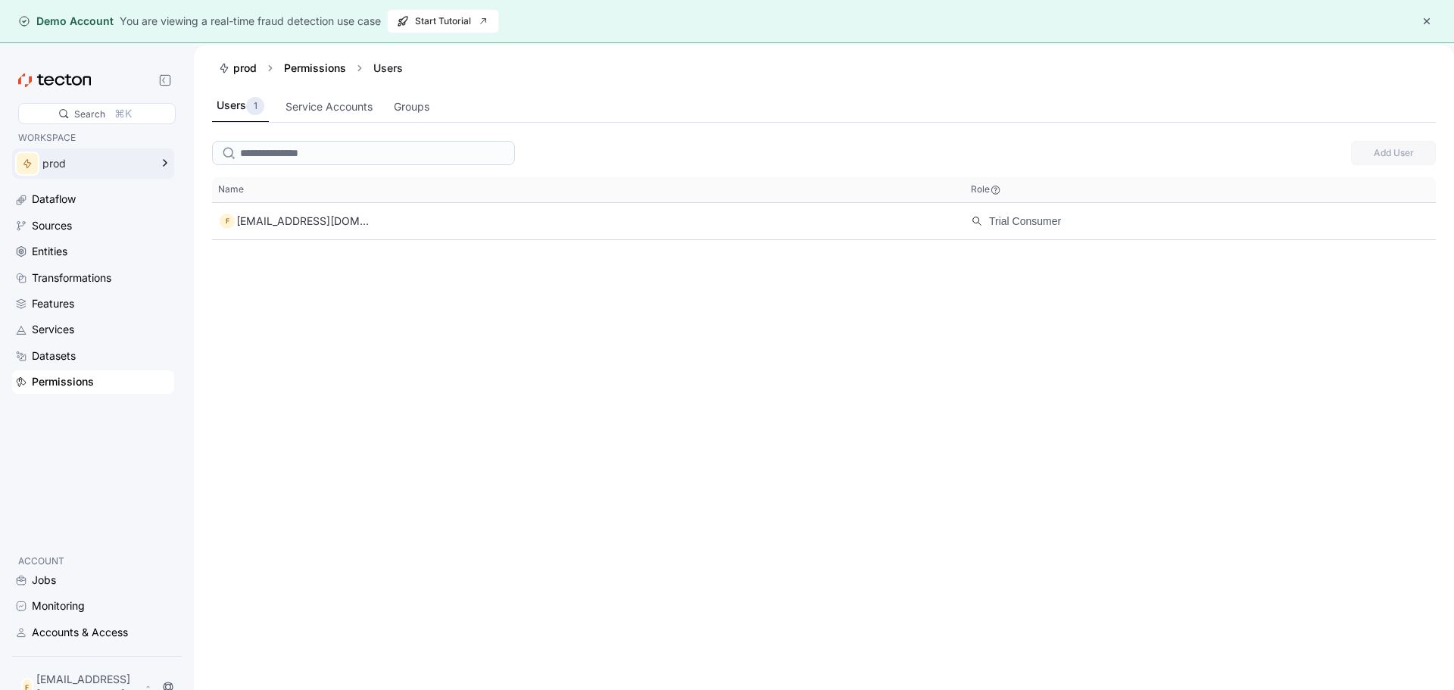
click at [90, 165] on div "prod" at bounding box center [96, 163] width 108 height 11
click at [67, 206] on div "Dataflow" at bounding box center [54, 199] width 44 height 17
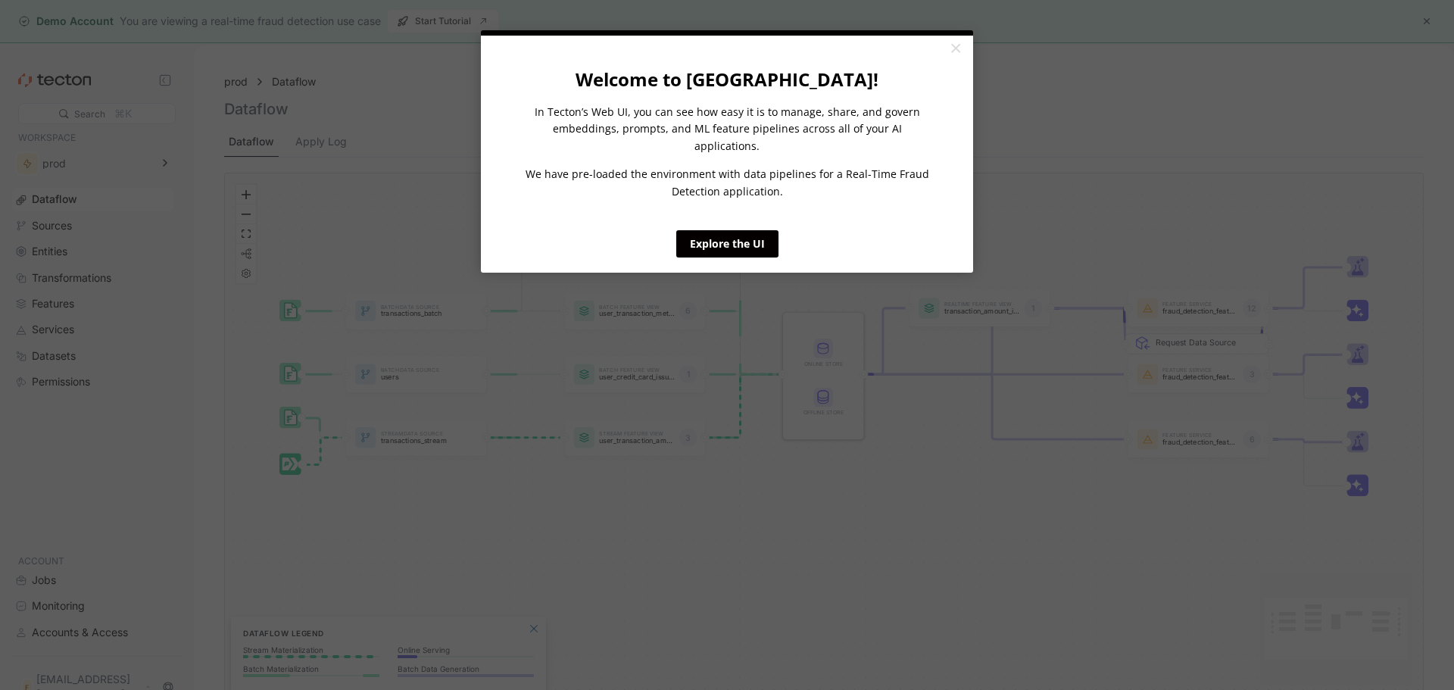
click appcues "× Welcome to [GEOGRAPHIC_DATA]! In Tecton’s Web UI, you can see how easy it is …"
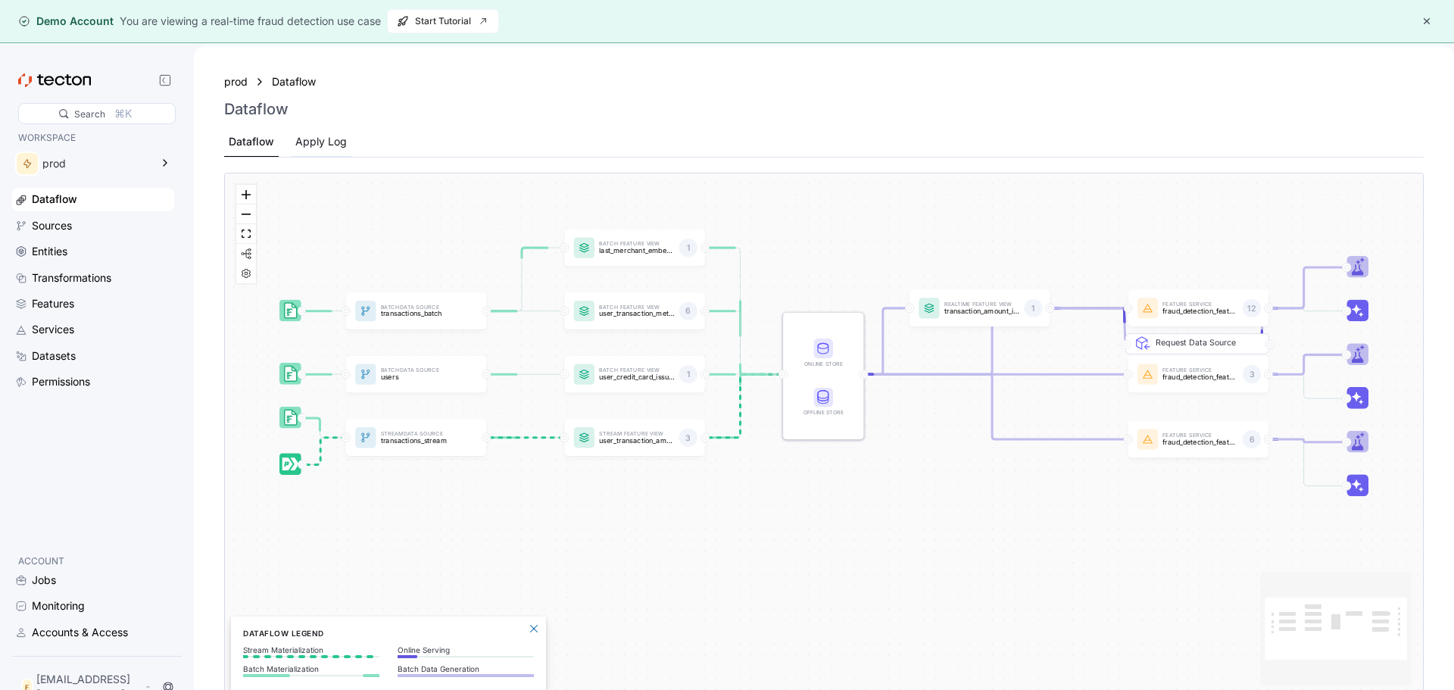
click at [320, 152] on div "Apply Log" at bounding box center [321, 142] width 61 height 30
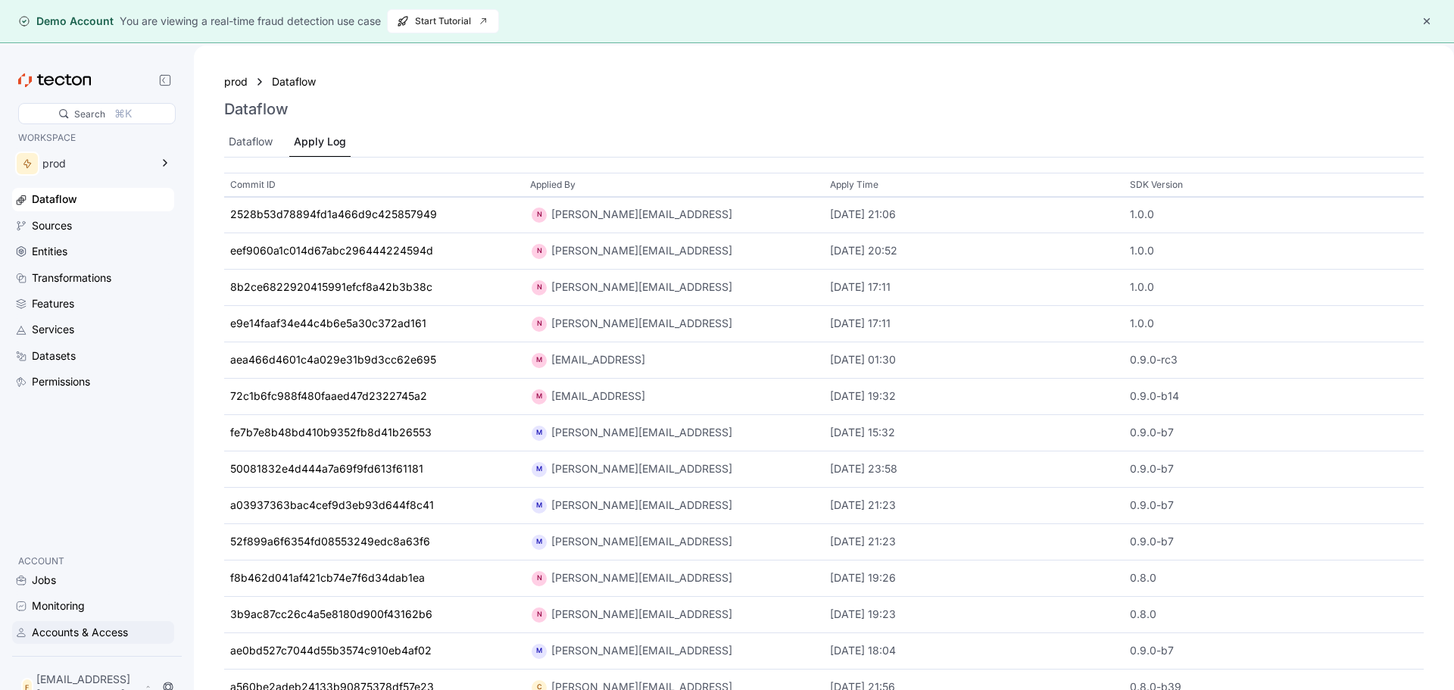
click at [96, 641] on div "Accounts & Access" at bounding box center [80, 632] width 96 height 17
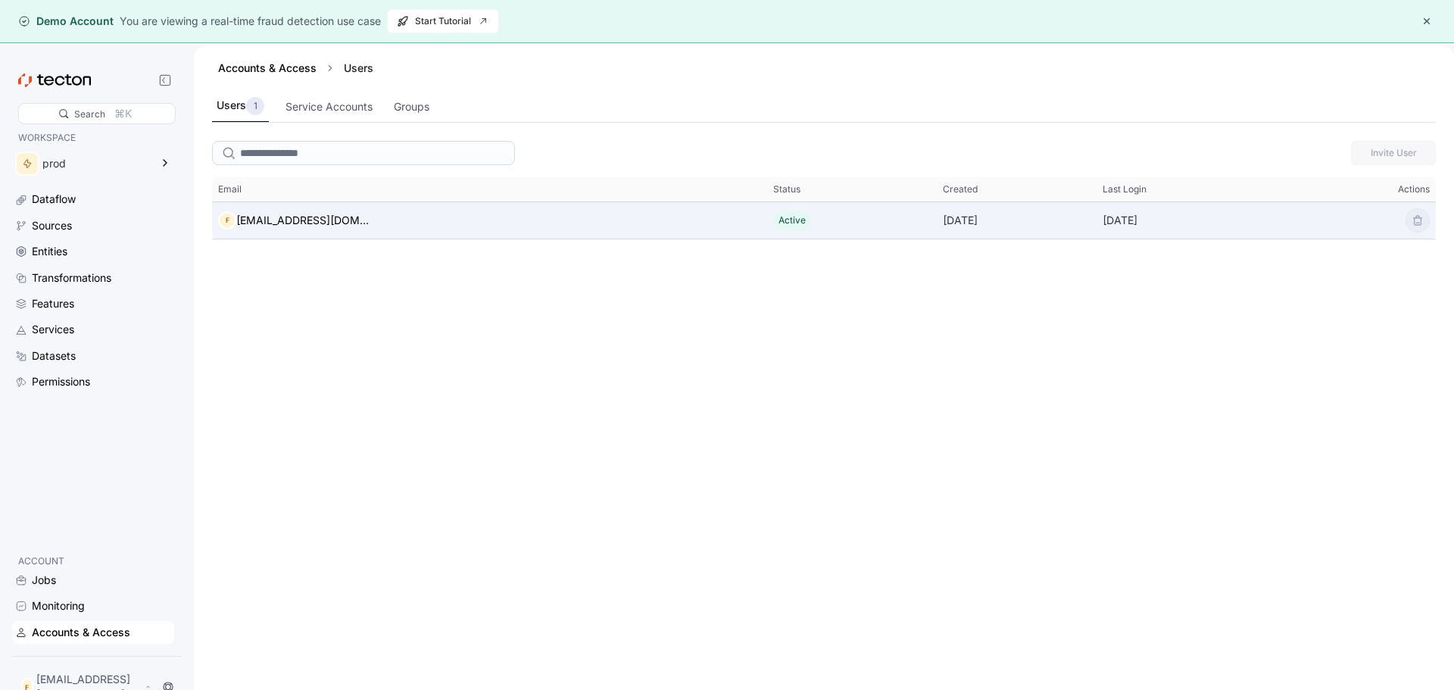
click at [408, 230] on div "F [EMAIL_ADDRESS][DOMAIN_NAME]" at bounding box center [489, 220] width 555 height 30
click at [308, 218] on div "[EMAIL_ADDRESS][DOMAIN_NAME]" at bounding box center [302, 220] width 133 height 18
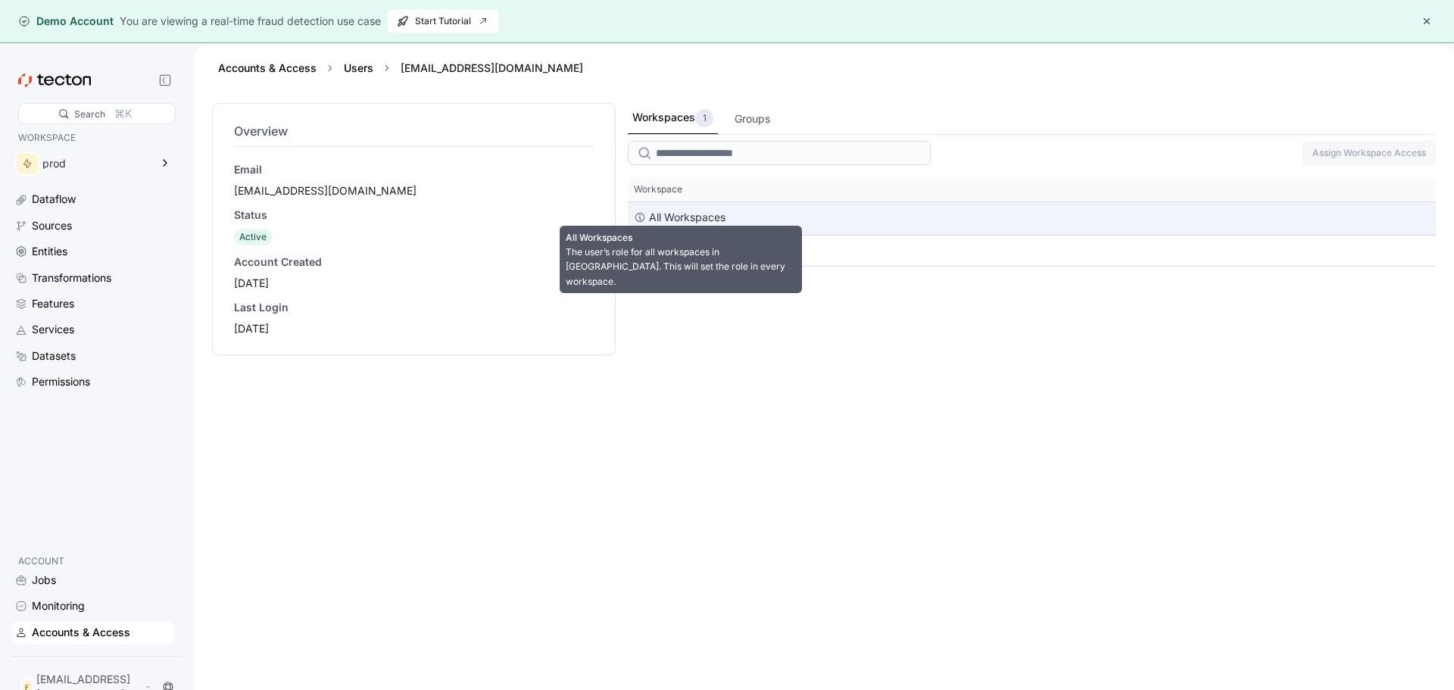
click at [678, 209] on div "All Workspaces" at bounding box center [687, 217] width 77 height 18
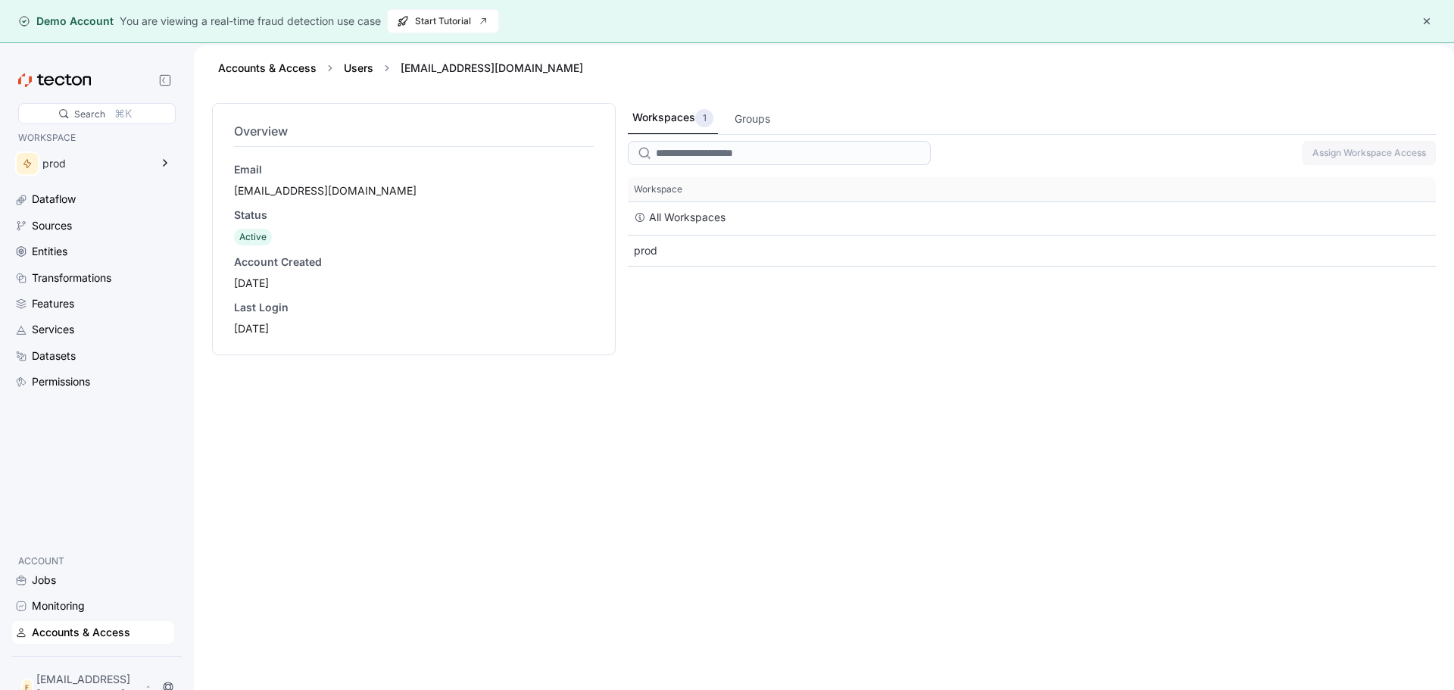
drag, startPoint x: 1112, startPoint y: 404, endPoint x: 1123, endPoint y: 370, distance: 35.2
click at [1112, 404] on div "Workspaces 1 Groups Assign Workspace Access This table contains 2 rows. Workspa…" at bounding box center [1032, 410] width 808 height 614
click at [1426, 23] on button "button" at bounding box center [1427, 21] width 18 height 18
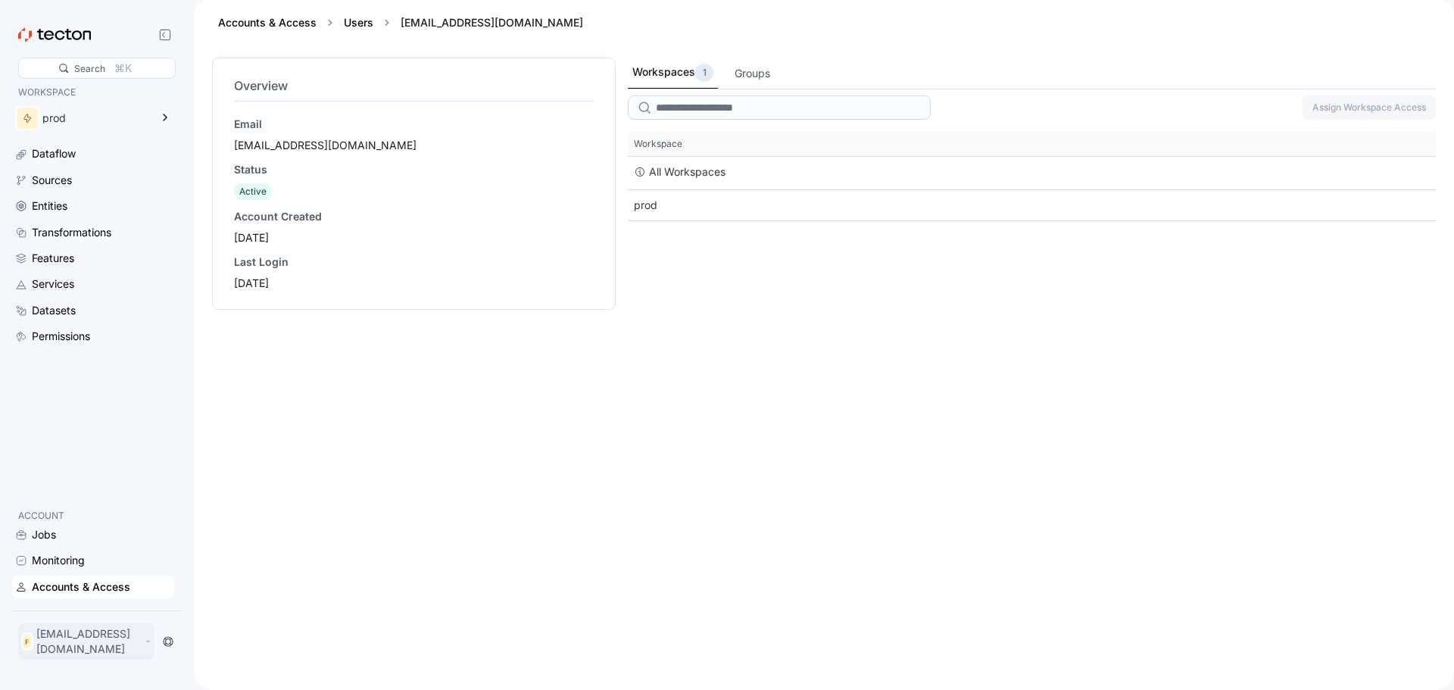
click at [151, 644] on icon at bounding box center [148, 642] width 7 height 12
click at [74, 608] on div "Log Out" at bounding box center [66, 607] width 40 height 15
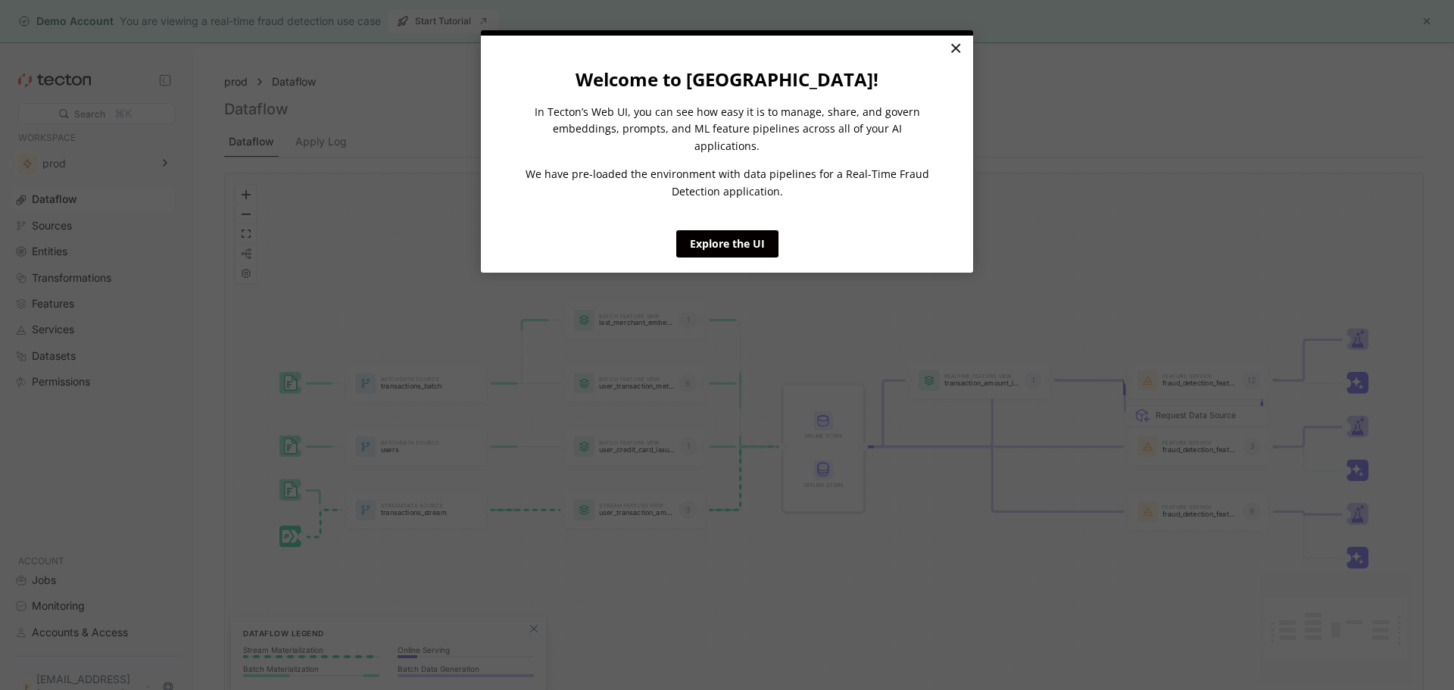
click at [964, 51] on link "×" at bounding box center [955, 49] width 27 height 27
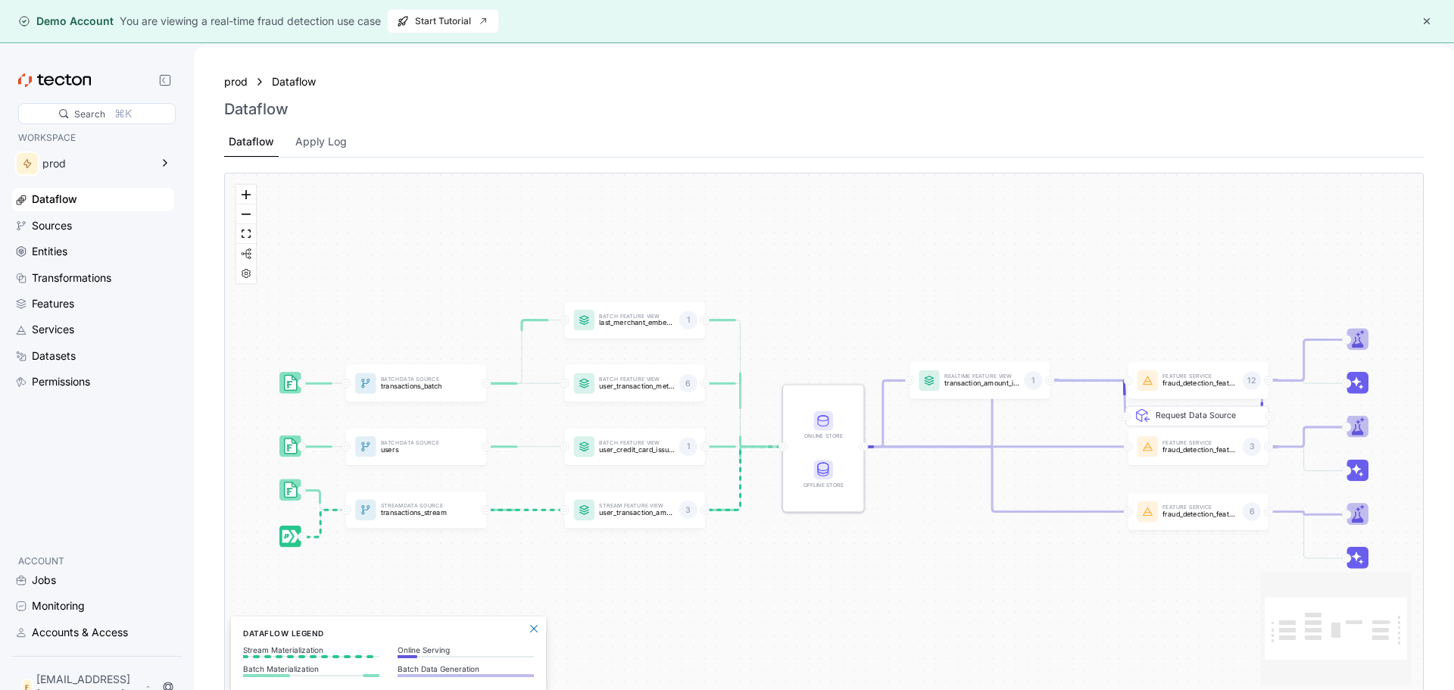
click at [1425, 21] on button "button" at bounding box center [1427, 21] width 18 height 18
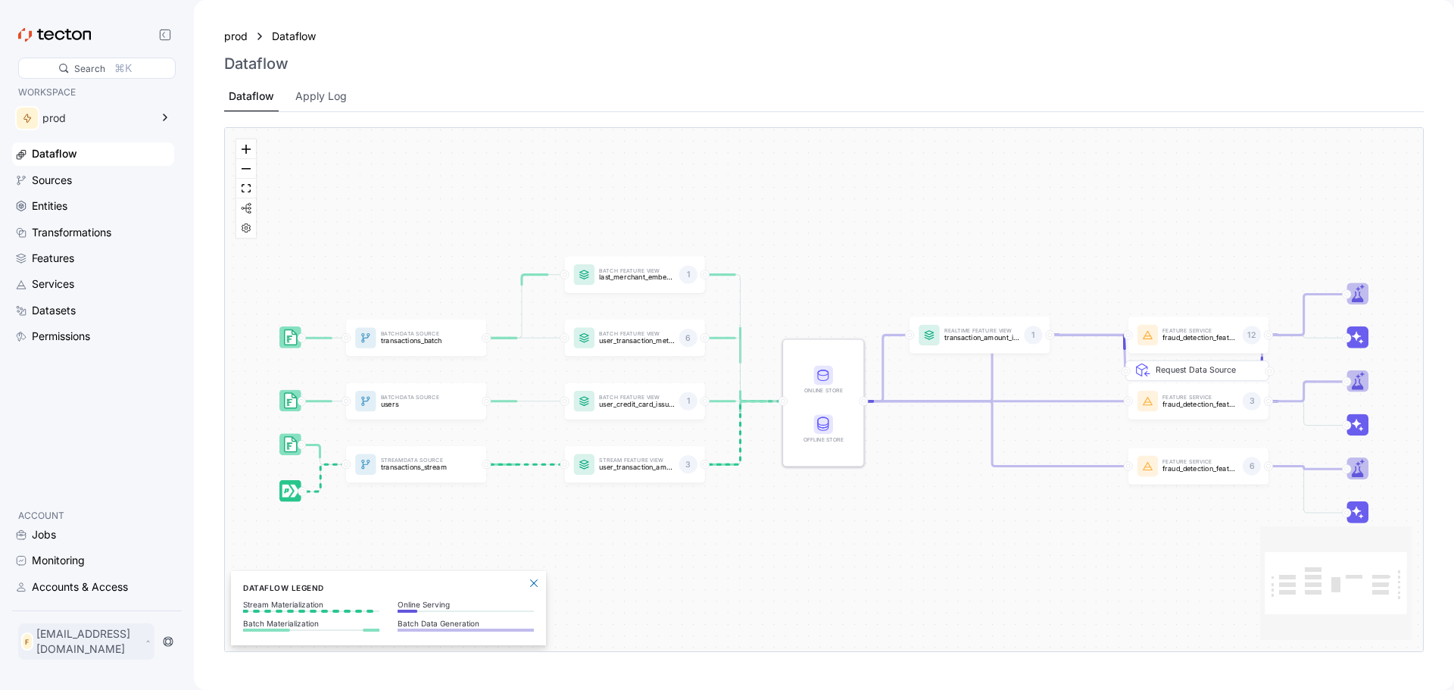
click at [104, 646] on p "[EMAIL_ADDRESS][DOMAIN_NAME]" at bounding box center [88, 641] width 105 height 30
click at [58, 606] on div "Log Out" at bounding box center [66, 607] width 40 height 15
